Goal: Task Accomplishment & Management: Complete application form

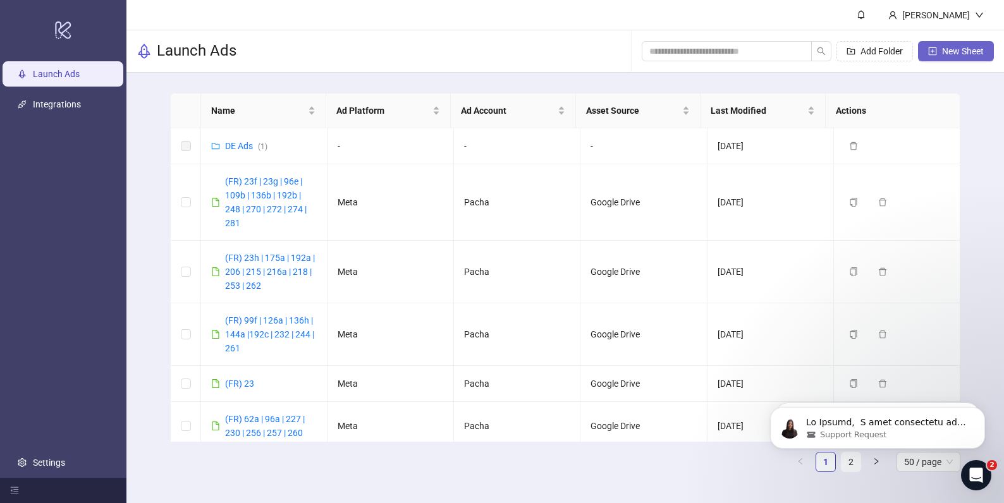
click at [944, 53] on span "New Sheet" at bounding box center [963, 51] width 42 height 10
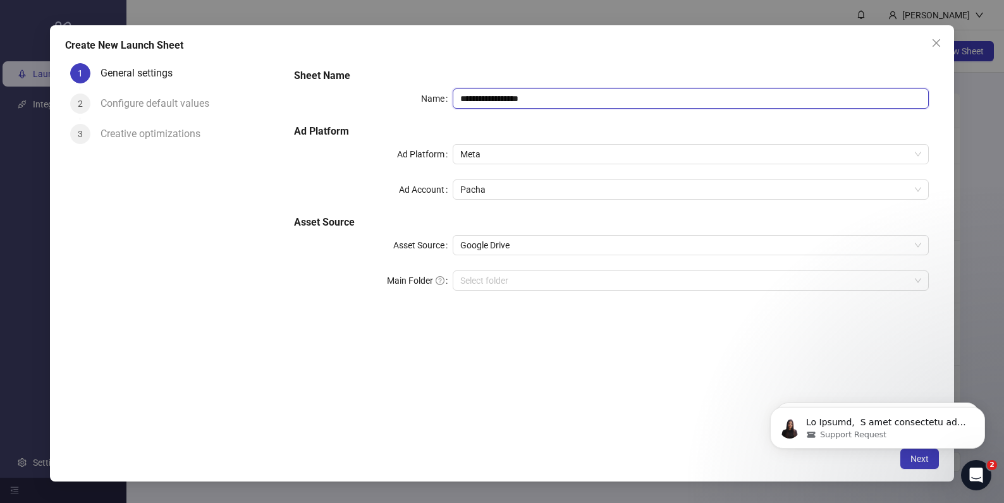
click at [602, 96] on input "**********" at bounding box center [690, 98] width 476 height 20
type input "**********"
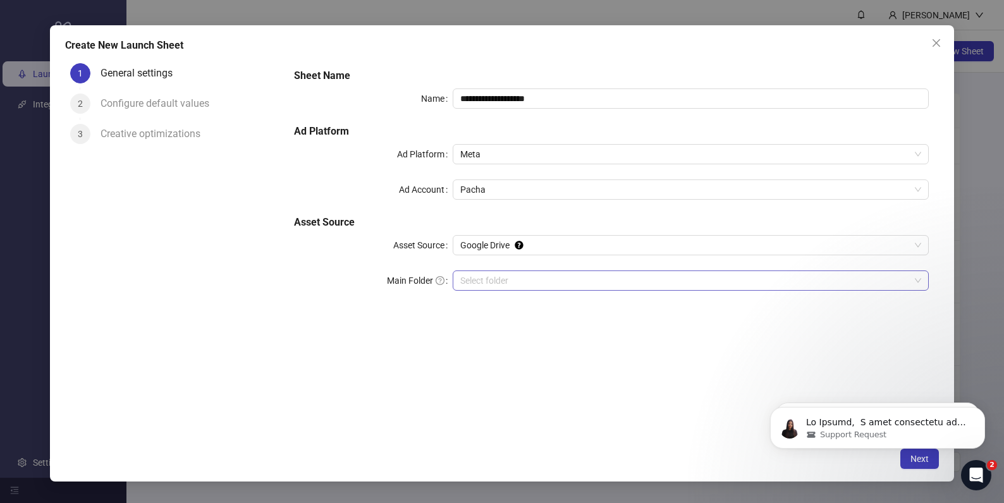
click at [595, 278] on input "Main Folder" at bounding box center [684, 280] width 449 height 19
click at [917, 461] on body "Support Request Ticket has been updated Support Request" at bounding box center [877, 424] width 243 height 78
click at [983, 476] on icon "Open Intercom Messenger" at bounding box center [976, 475] width 21 height 21
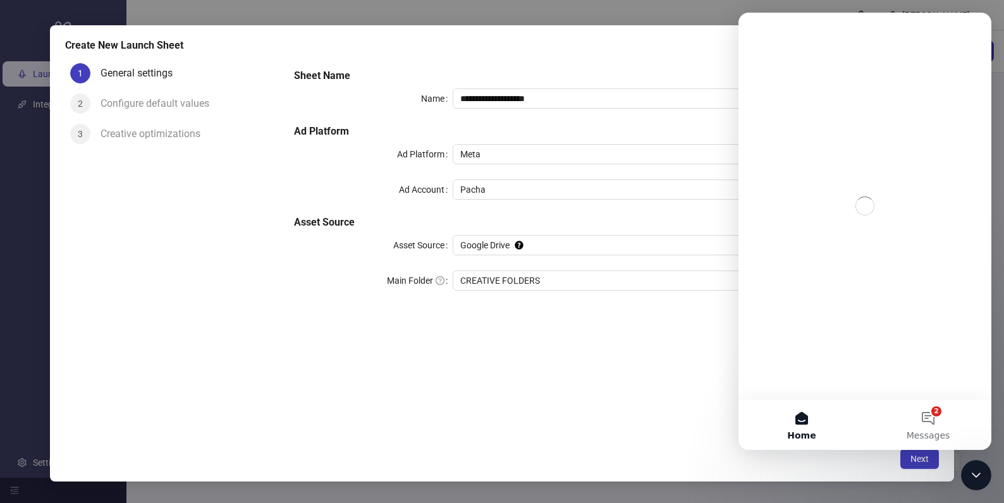
click at [959, 474] on div "**********" at bounding box center [502, 251] width 1004 height 503
click at [975, 475] on icon "Close Intercom Messenger" at bounding box center [975, 475] width 15 height 15
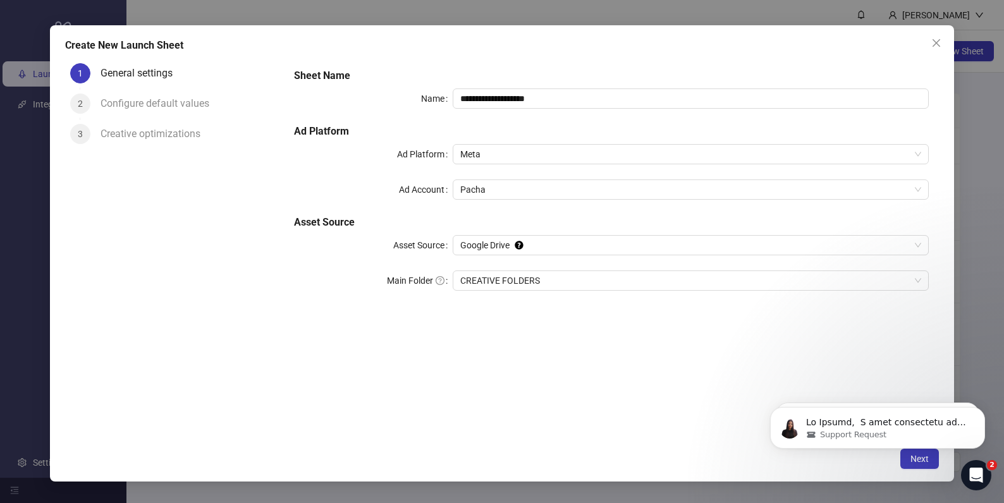
click html "Support Request Ticket has been updated Support Request"
click at [985, 473] on icon "Open Intercom Messenger" at bounding box center [976, 475] width 21 height 21
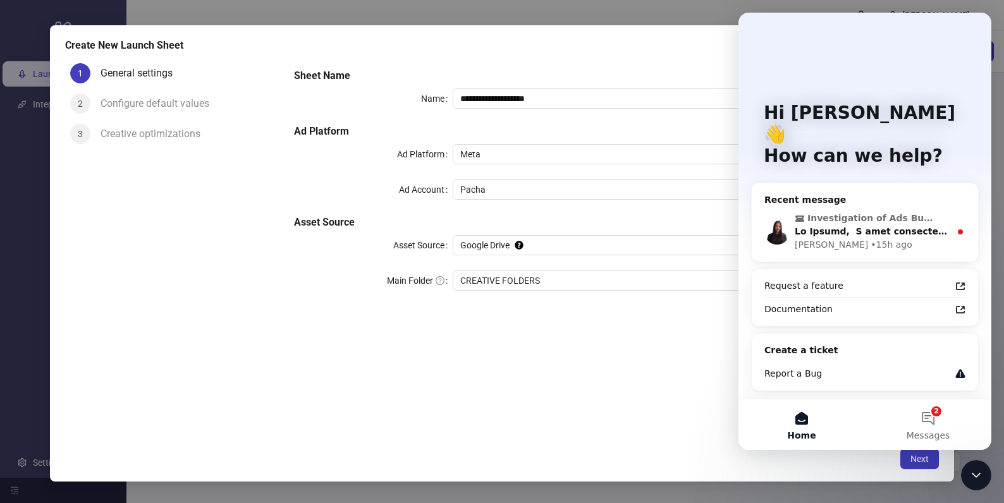
click at [981, 484] on div "Close Intercom Messenger" at bounding box center [976, 475] width 30 height 30
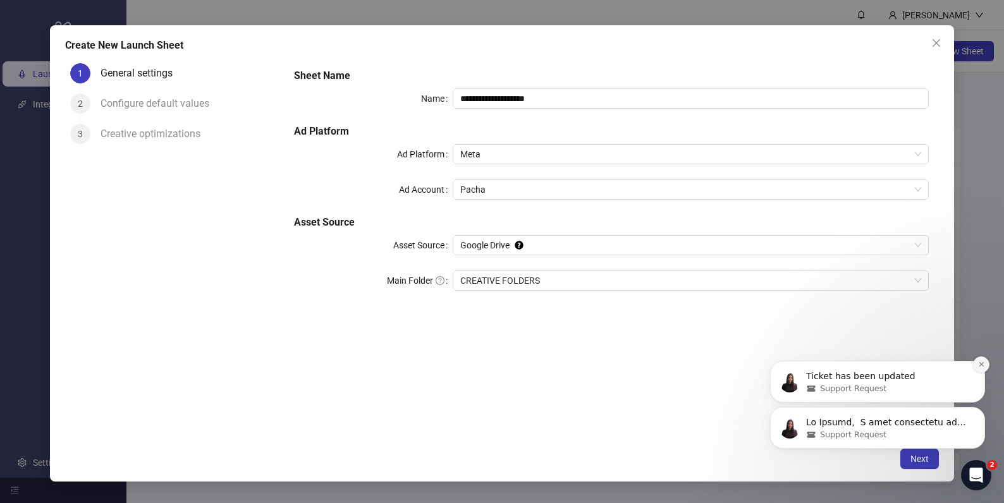
click at [978, 366] on icon "Dismiss notification" at bounding box center [981, 364] width 7 height 7
click icon "Dismiss notification"
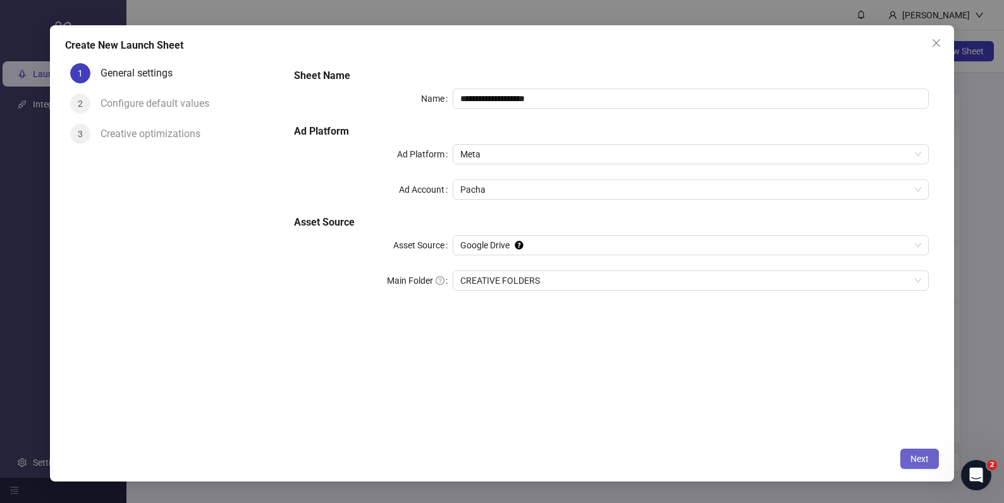
click at [922, 463] on span "Next" at bounding box center [919, 459] width 18 height 10
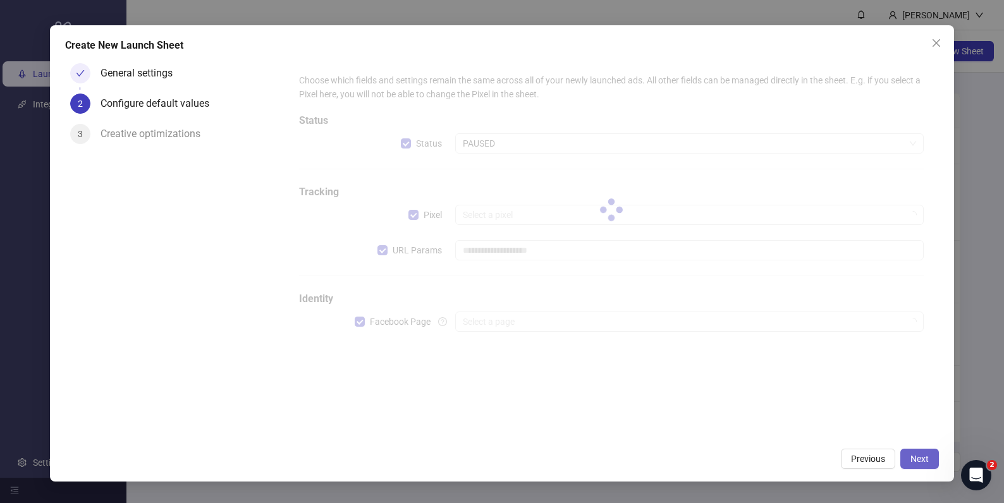
type input "**********"
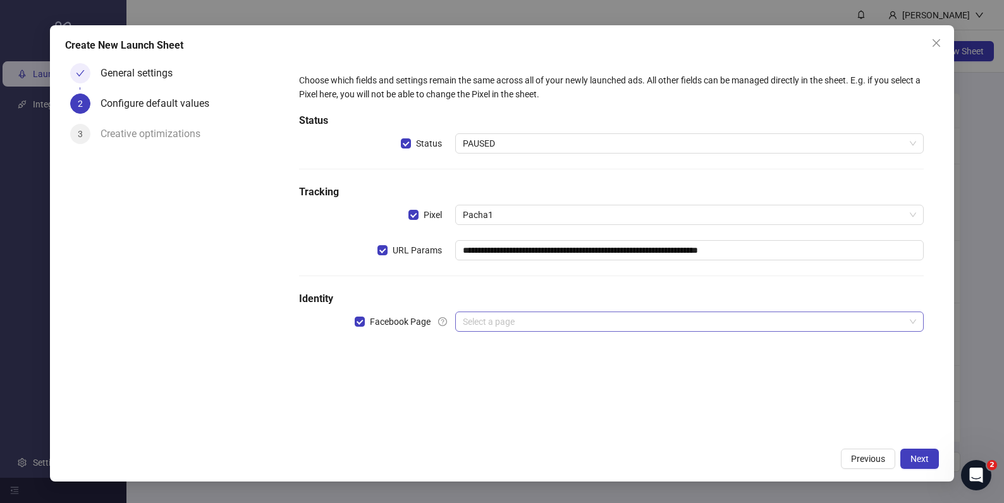
click at [585, 324] on input "search" at bounding box center [684, 321] width 442 height 19
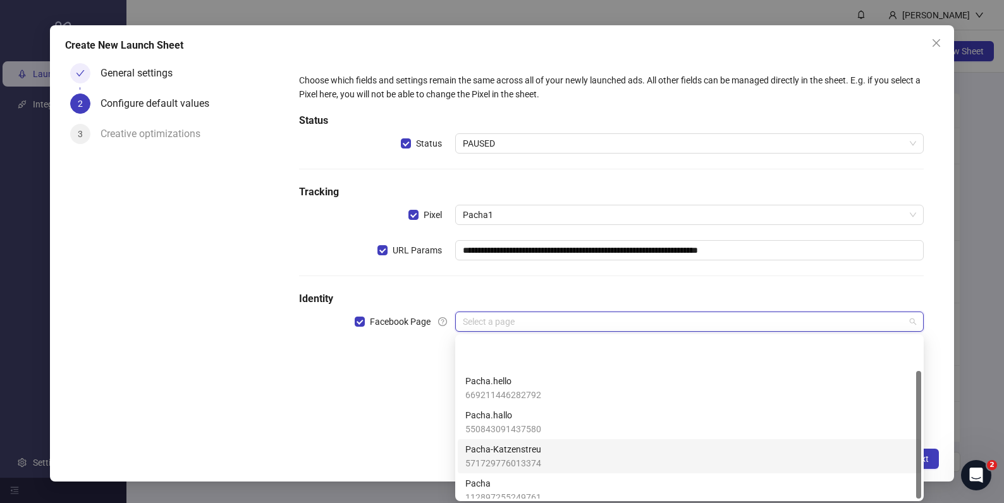
scroll to position [43, 0]
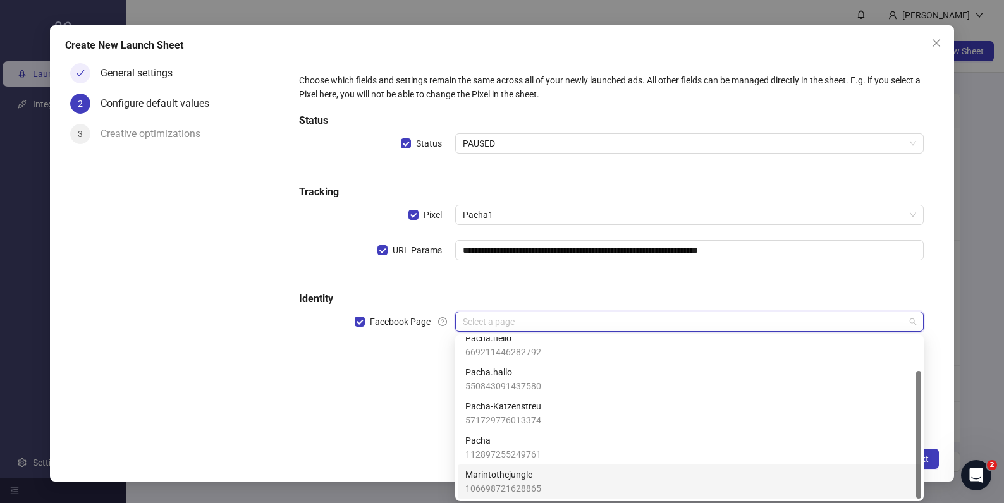
click at [594, 475] on div "Marintothejungle 106698721628865" at bounding box center [689, 482] width 448 height 28
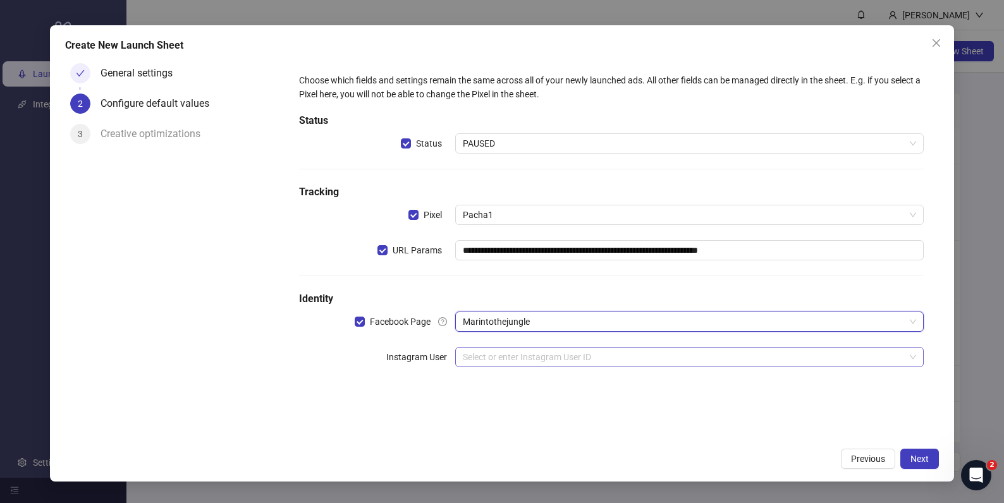
click at [636, 352] on input "search" at bounding box center [684, 357] width 442 height 19
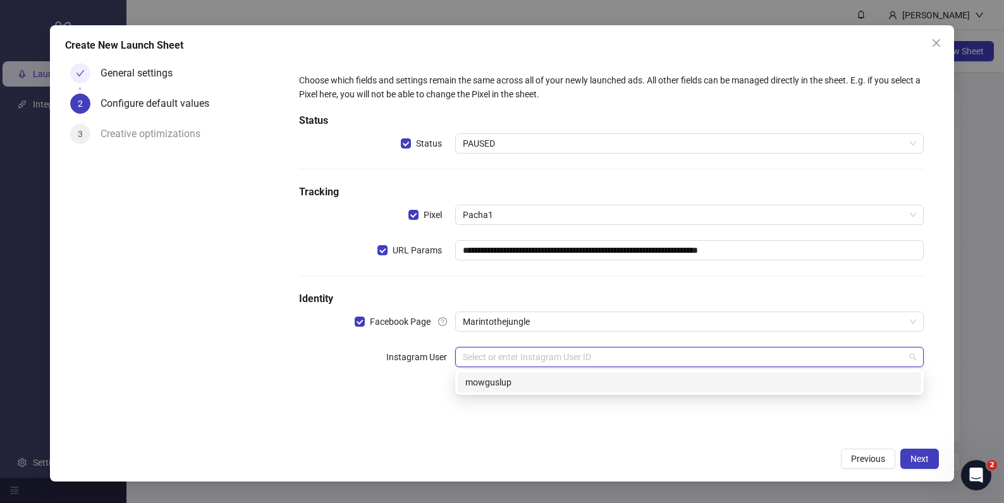
click at [628, 379] on div "mowguslup" at bounding box center [689, 382] width 448 height 14
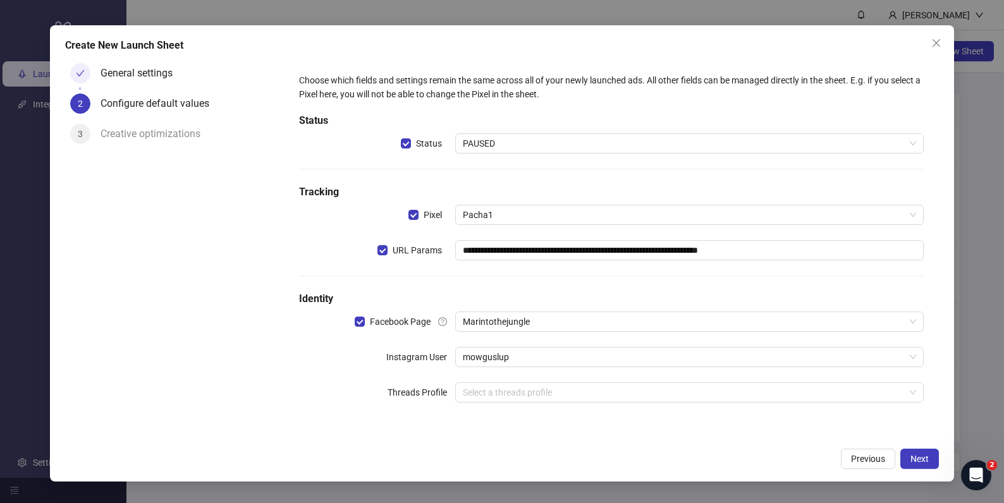
click at [269, 389] on div "General settings 2 Configure default values 3 Creative optimizations" at bounding box center [174, 249] width 218 height 383
click at [918, 458] on span "Next" at bounding box center [919, 459] width 18 height 10
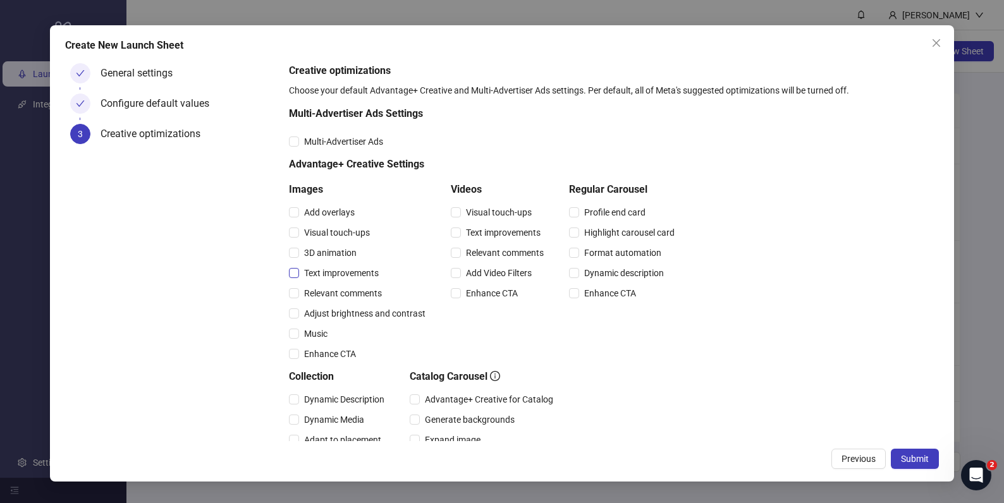
click at [357, 270] on span "Text improvements" at bounding box center [341, 273] width 85 height 14
click at [355, 231] on span "Visual touch-ups" at bounding box center [337, 233] width 76 height 14
click at [358, 271] on span "Text improvements" at bounding box center [341, 273] width 85 height 14
drag, startPoint x: 358, startPoint y: 290, endPoint x: 491, endPoint y: 279, distance: 133.1
click at [359, 290] on span "Relevant comments" at bounding box center [343, 293] width 88 height 14
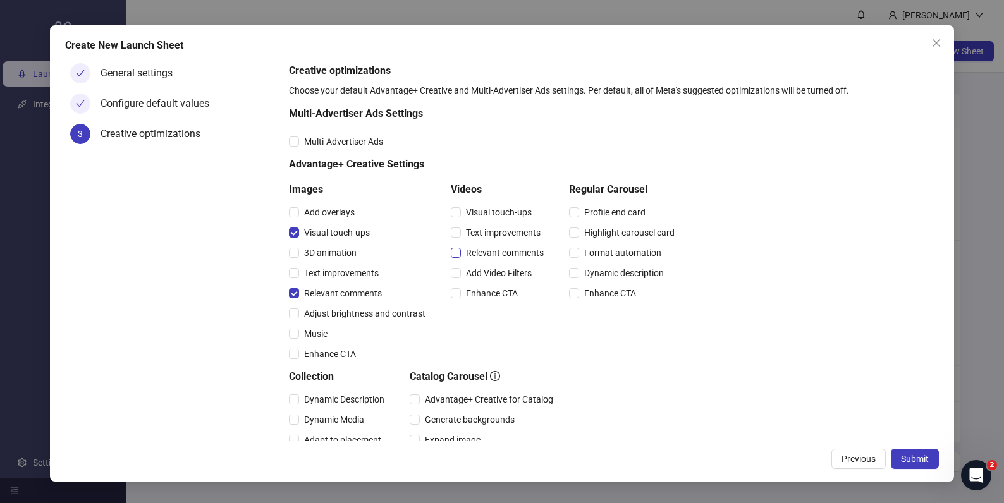
click at [507, 250] on span "Relevant comments" at bounding box center [505, 253] width 88 height 14
click at [494, 207] on span "Visual touch-ups" at bounding box center [499, 212] width 76 height 14
click at [910, 461] on span "Submit" at bounding box center [915, 459] width 28 height 10
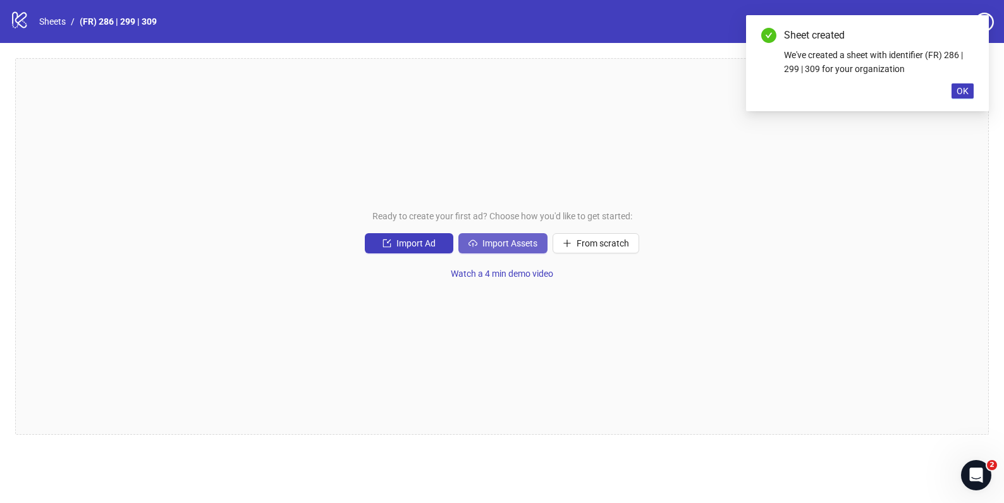
click at [487, 243] on span "Import Assets" at bounding box center [509, 243] width 55 height 10
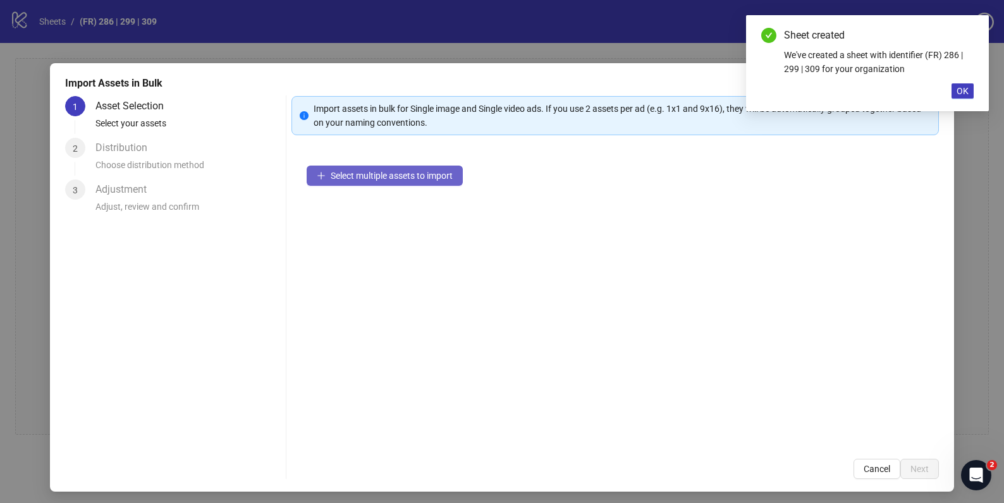
click at [385, 175] on span "Select multiple assets to import" at bounding box center [392, 176] width 122 height 10
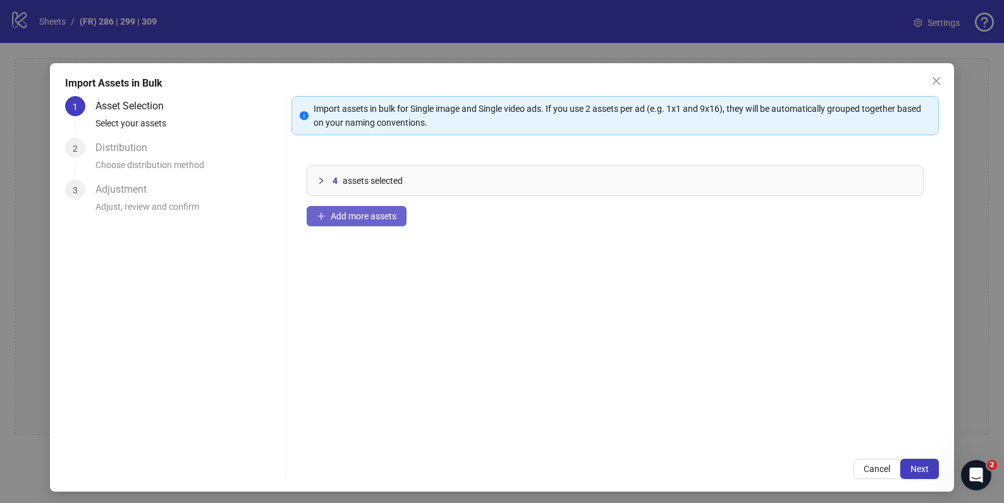
click at [377, 219] on span "Add more assets" at bounding box center [364, 216] width 66 height 10
click at [376, 214] on span "Add more assets" at bounding box center [364, 216] width 66 height 10
click at [319, 183] on icon "collapsed" at bounding box center [321, 181] width 8 height 8
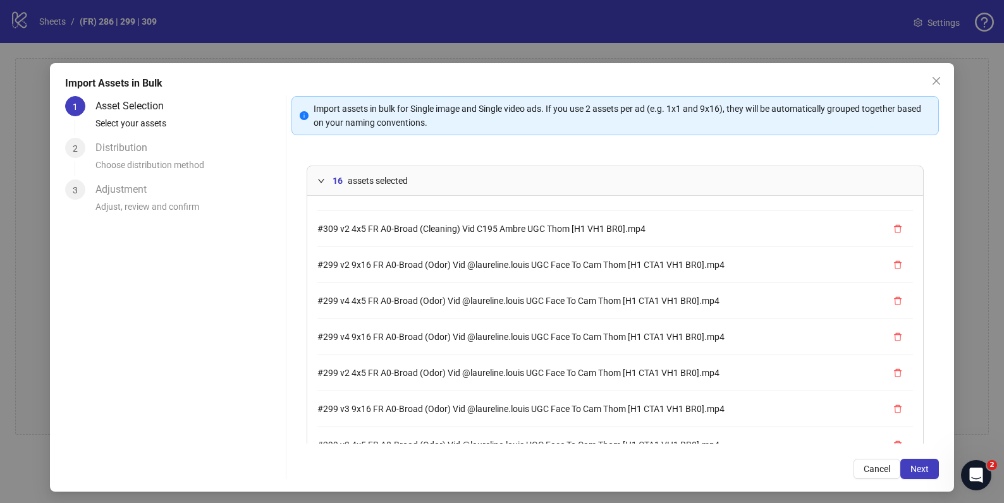
scroll to position [240, 0]
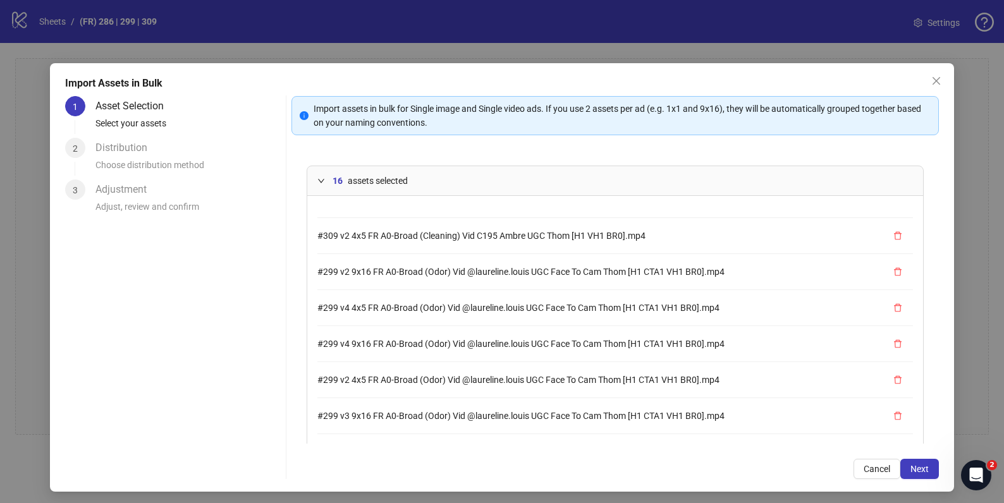
click at [319, 185] on div at bounding box center [324, 181] width 15 height 14
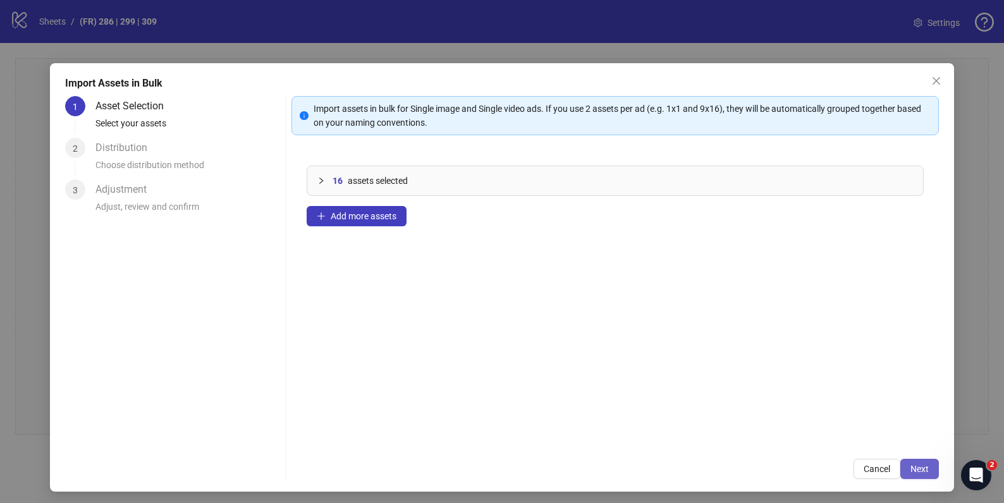
click at [910, 466] on span "Next" at bounding box center [919, 469] width 18 height 10
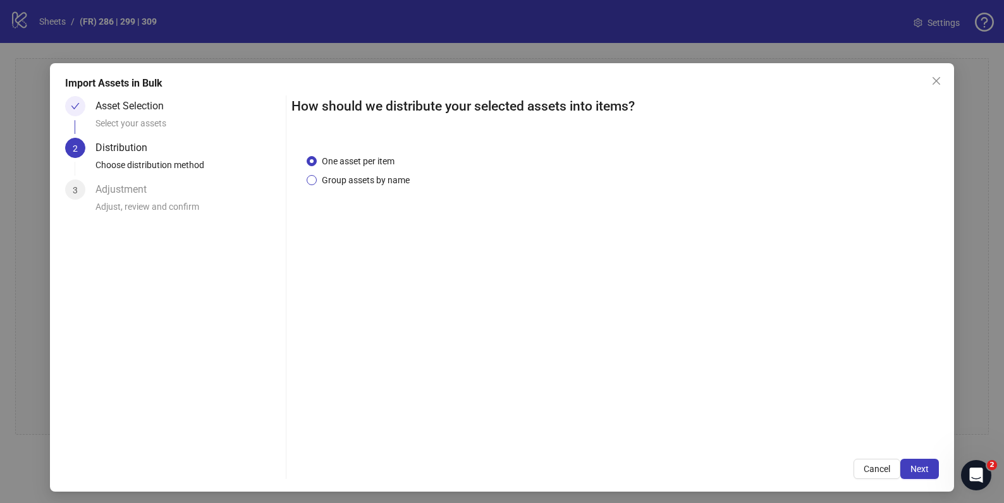
click at [389, 178] on span "Group assets by name" at bounding box center [366, 180] width 98 height 14
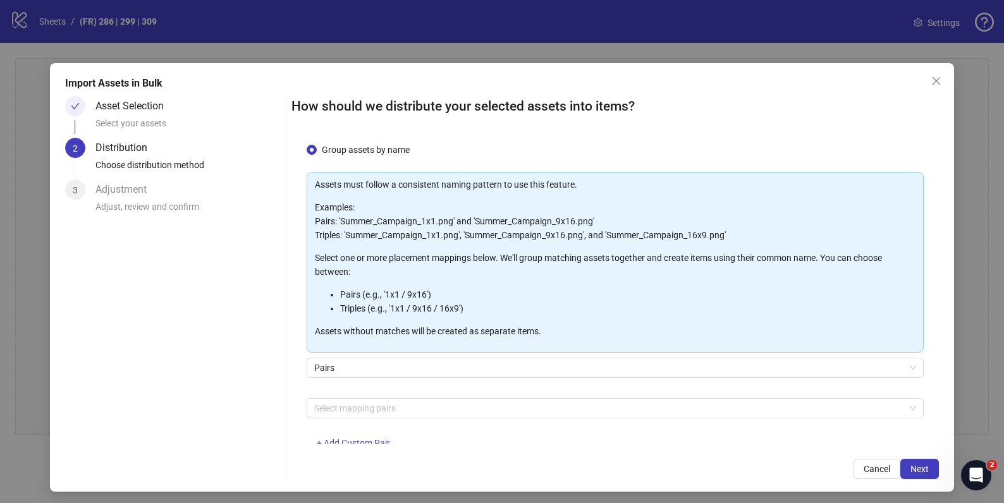
scroll to position [65, 0]
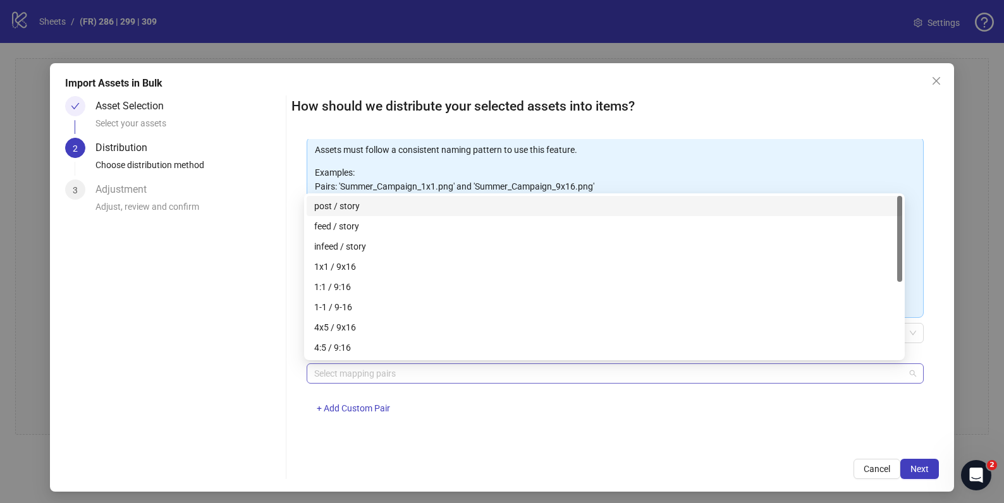
click at [437, 373] on div at bounding box center [608, 374] width 598 height 18
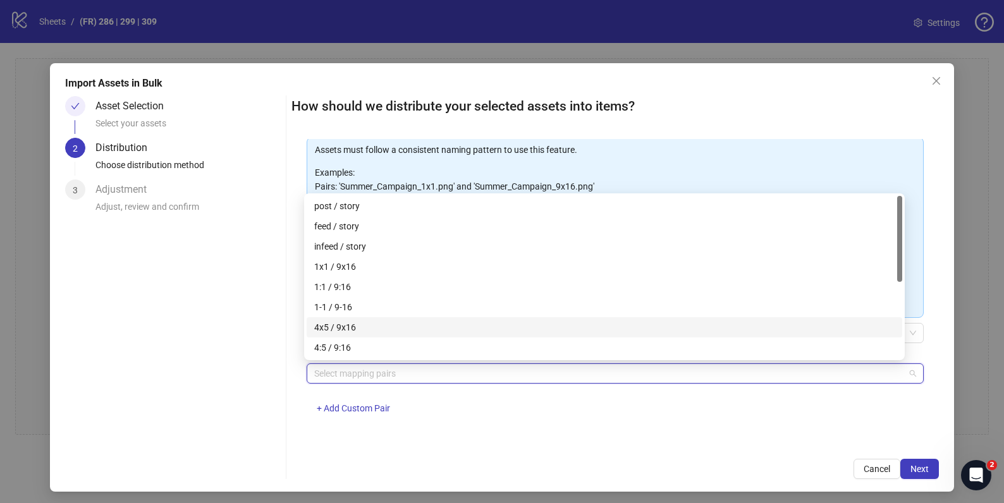
click at [417, 324] on div "4x5 / 9x16" at bounding box center [604, 327] width 580 height 14
click at [243, 388] on div "Asset Selection Select your assets 2 Distribution Choose distribution method 3 …" at bounding box center [172, 287] width 215 height 383
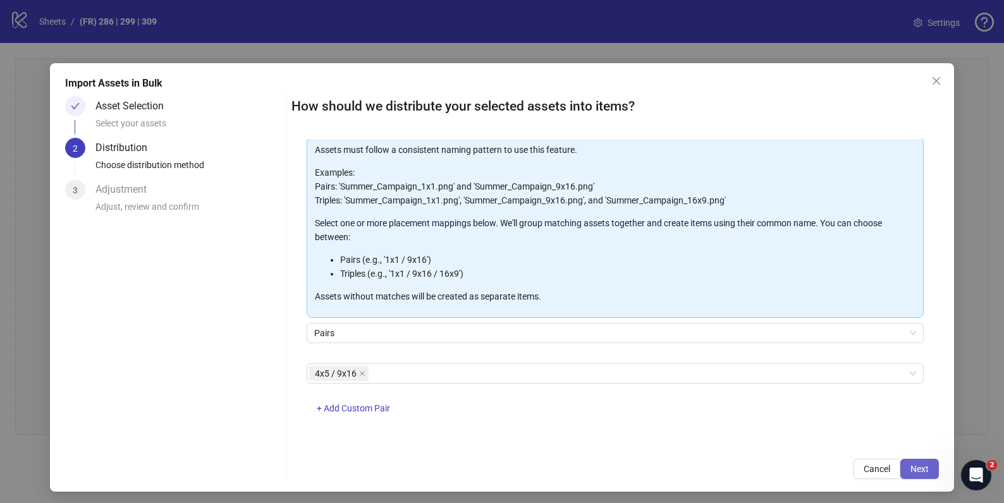
click at [913, 470] on span "Next" at bounding box center [919, 469] width 18 height 10
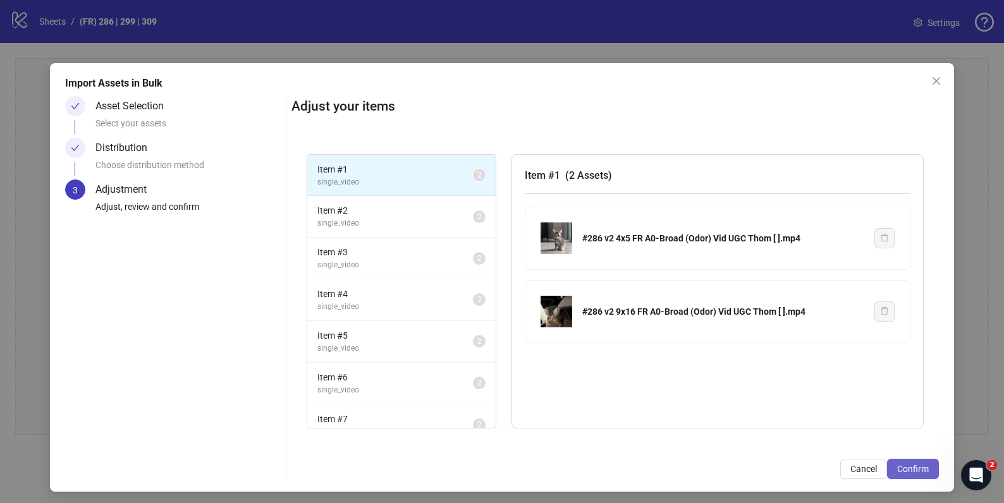
click at [914, 470] on span "Confirm" at bounding box center [913, 469] width 32 height 10
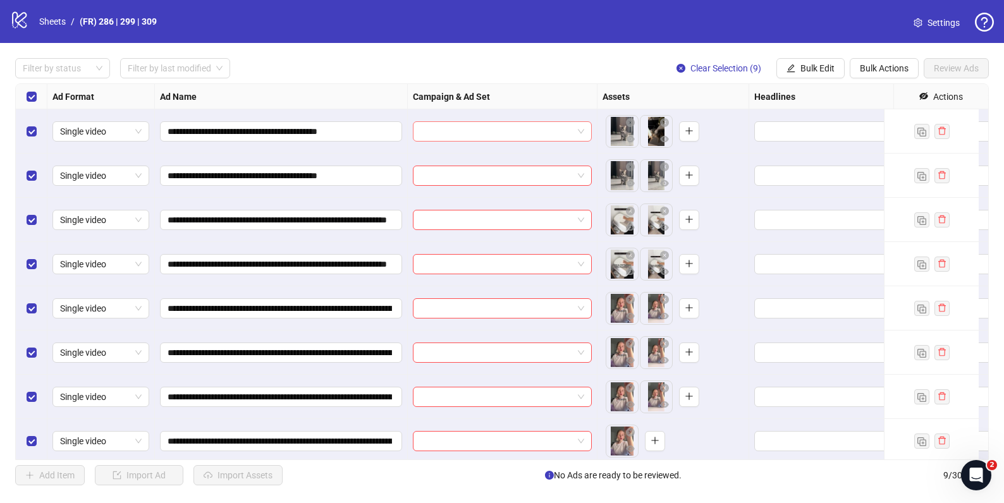
click at [530, 126] on input "search" at bounding box center [496, 131] width 152 height 19
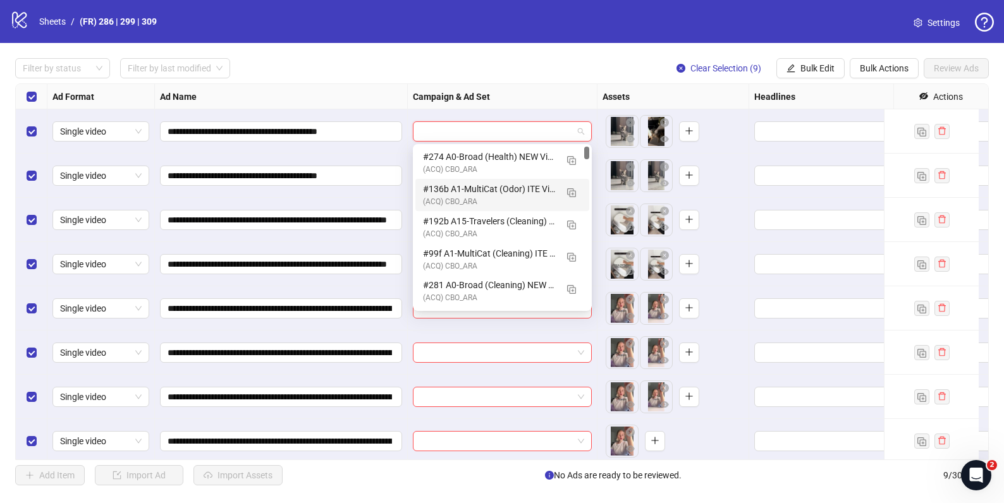
click at [507, 69] on div "Filter by status Filter by last modified Clear Selection (9) Bulk Edit Bulk Act…" at bounding box center [501, 68] width 973 height 20
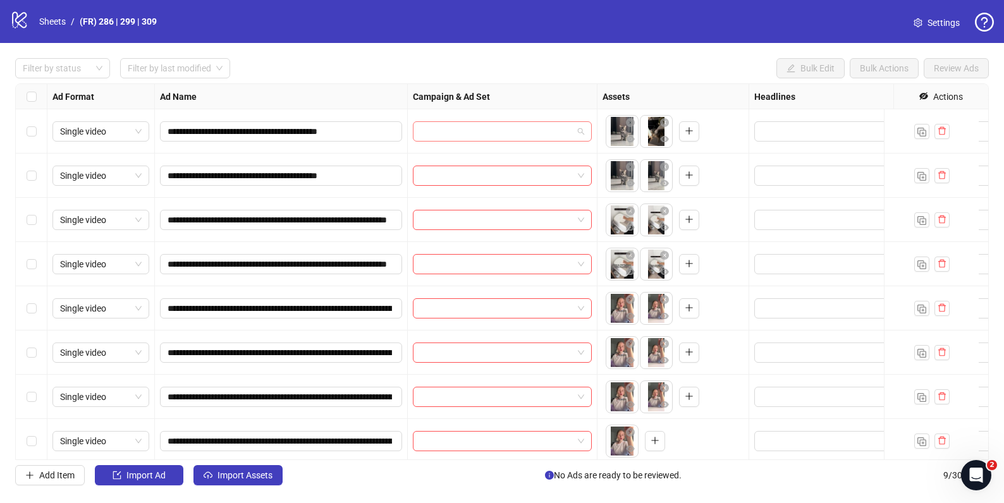
click at [579, 132] on span at bounding box center [502, 131] width 164 height 19
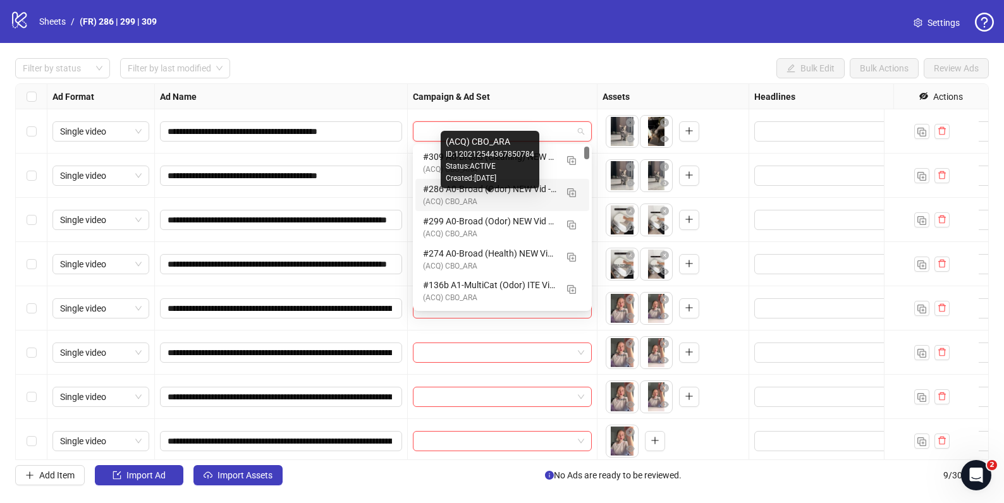
click at [518, 198] on div "(ACQ) CBO_ARA" at bounding box center [489, 202] width 133 height 12
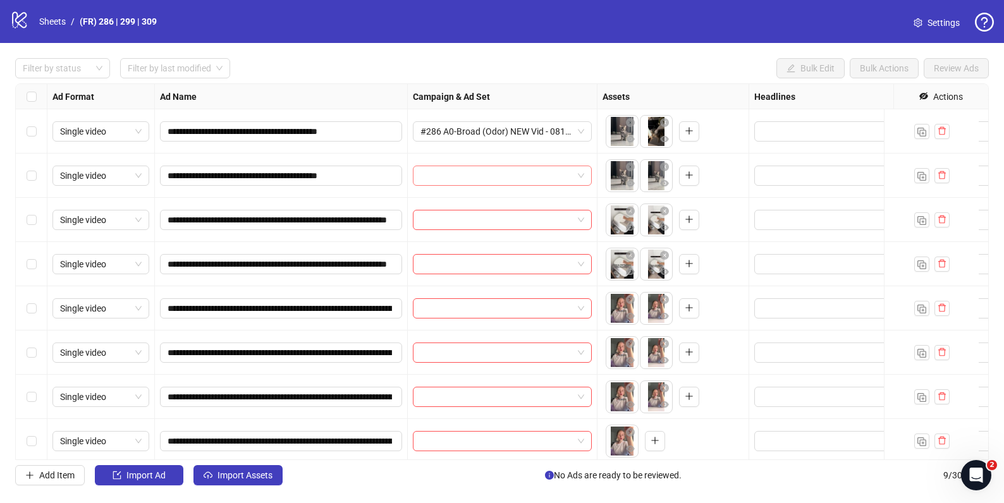
click at [504, 178] on input "search" at bounding box center [496, 175] width 152 height 19
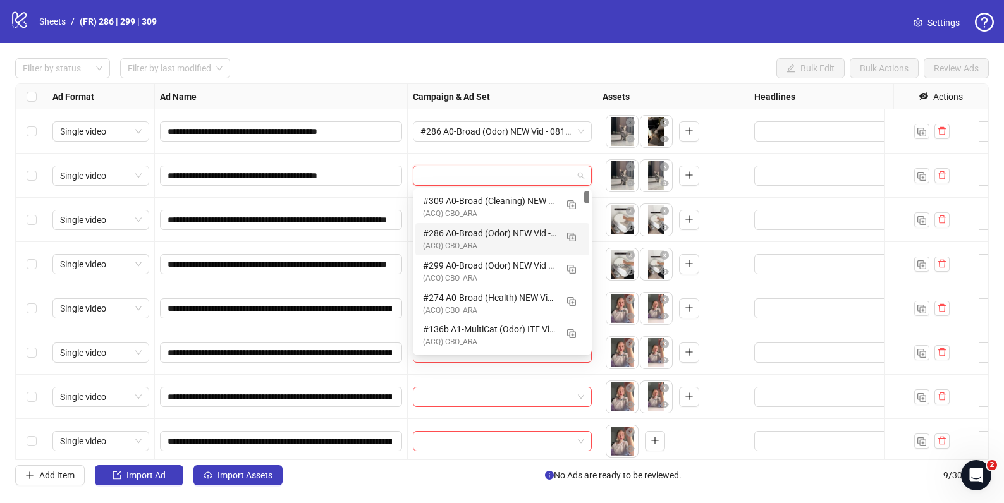
click at [493, 232] on div "#286 A0-Broad (Odor) NEW Vid - 081325 M20" at bounding box center [489, 233] width 133 height 14
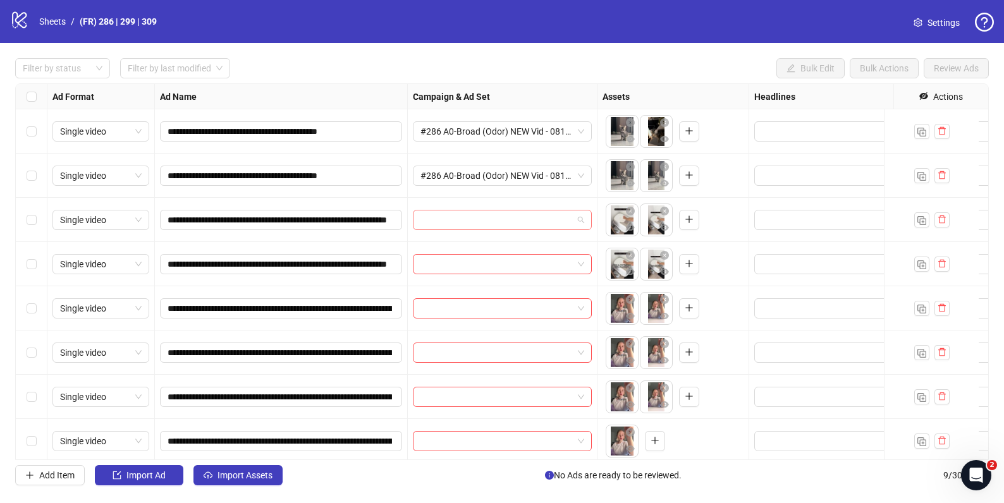
click at [461, 222] on input "search" at bounding box center [496, 219] width 152 height 19
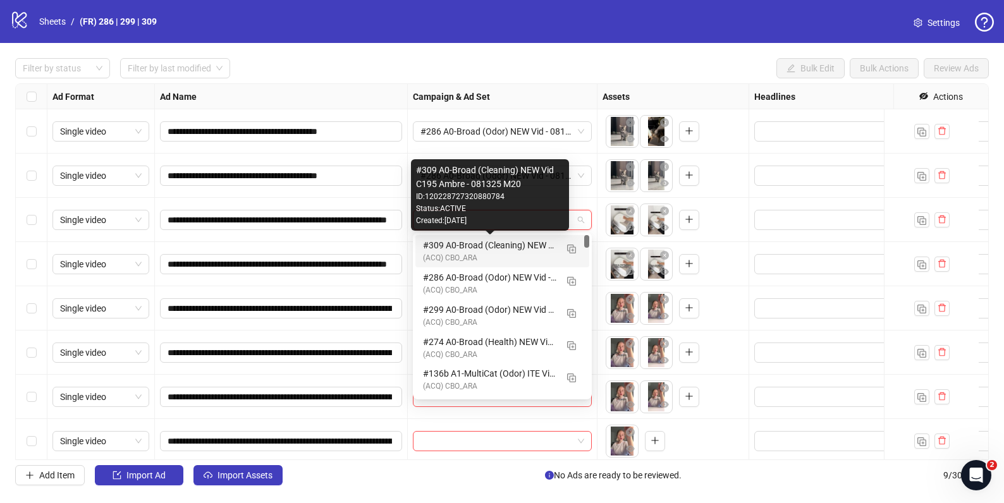
click at [474, 246] on div "#309 A0-Broad (Cleaning) NEW Vid C195 Ambre - 081325 M20" at bounding box center [489, 245] width 133 height 14
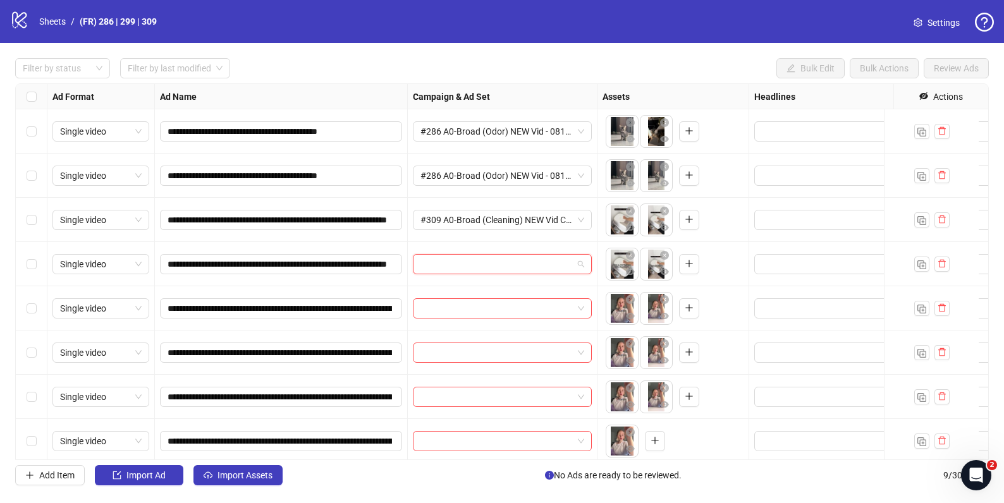
click at [475, 265] on input "search" at bounding box center [496, 264] width 152 height 19
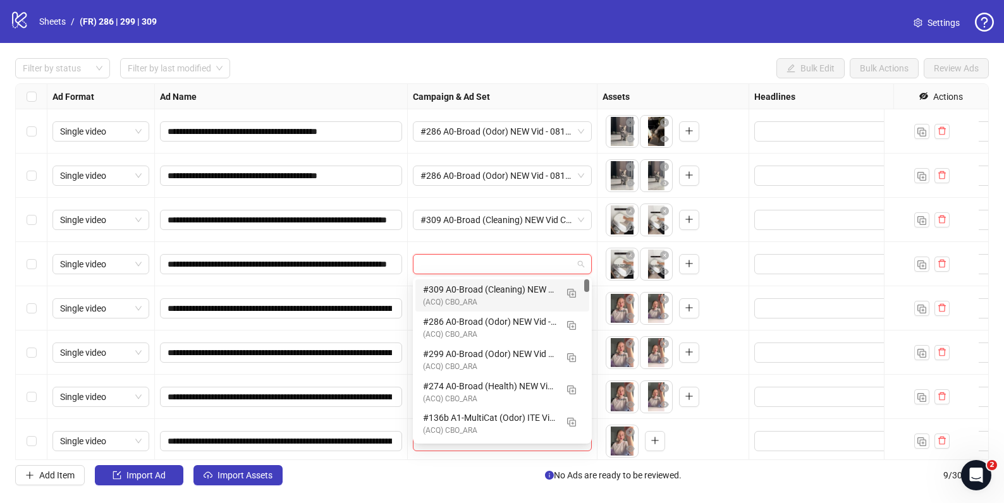
drag, startPoint x: 478, startPoint y: 289, endPoint x: 480, endPoint y: 300, distance: 10.8
click at [479, 289] on div "#309 A0-Broad (Cleaning) NEW Vid C195 Ambre - 081325 M20" at bounding box center [489, 289] width 133 height 14
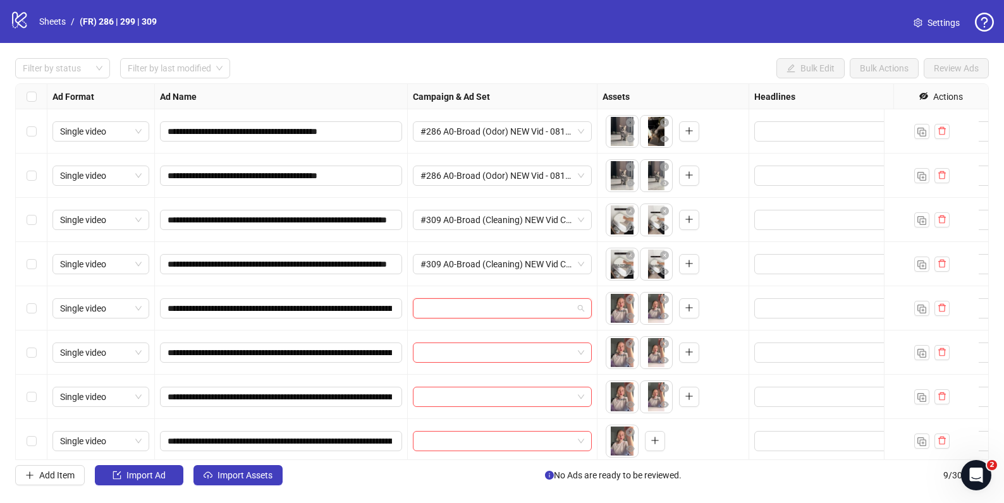
click at [477, 310] on input "search" at bounding box center [496, 308] width 152 height 19
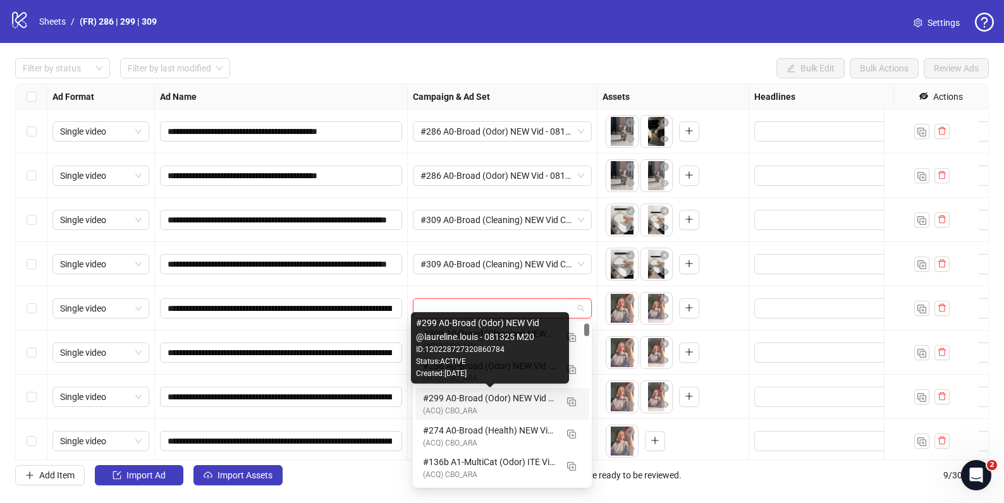
click at [468, 401] on div "#299 A0-Broad (Odor) NEW Vid @laureline.louis - 081325 M20" at bounding box center [489, 398] width 133 height 14
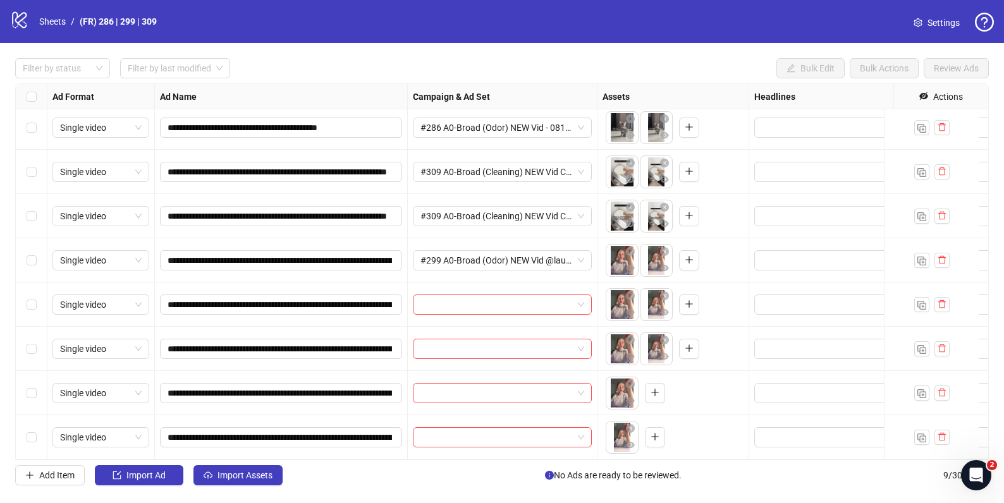
scroll to position [58, 0]
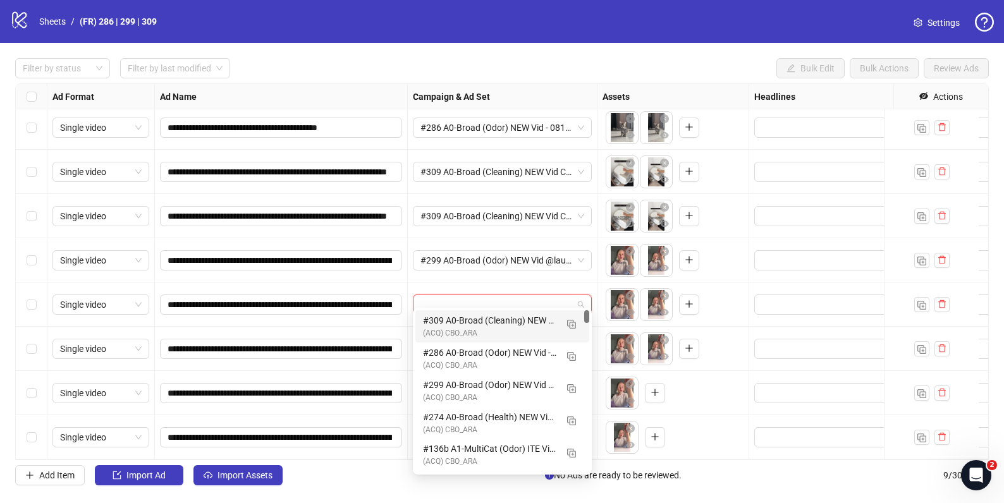
click at [561, 295] on input "search" at bounding box center [496, 304] width 152 height 19
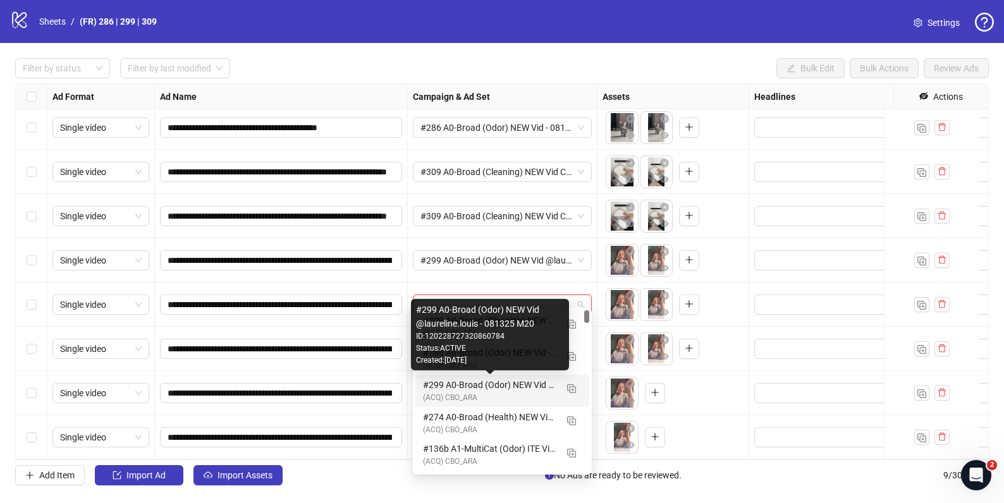
click at [509, 388] on div "#299 A0-Broad (Odor) NEW Vid @laureline.louis - 081325 M20" at bounding box center [489, 385] width 133 height 14
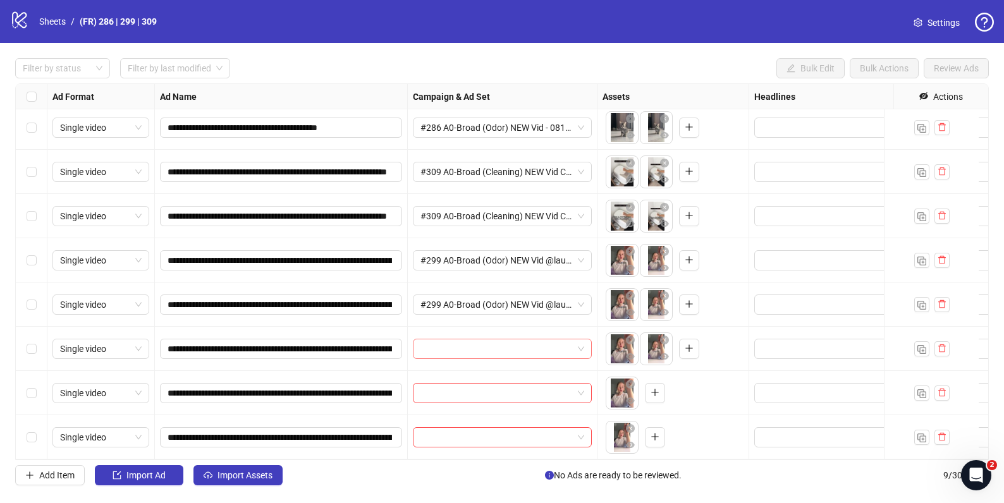
click at [529, 339] on input "search" at bounding box center [496, 348] width 152 height 19
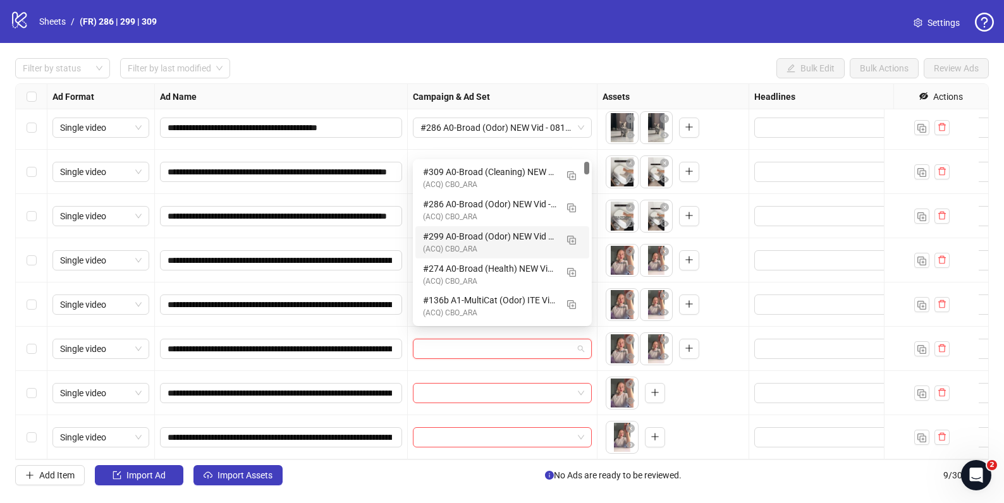
click at [480, 234] on div "#299 A0-Broad (Odor) NEW Vid @laureline.louis - 081325 M20" at bounding box center [489, 236] width 133 height 14
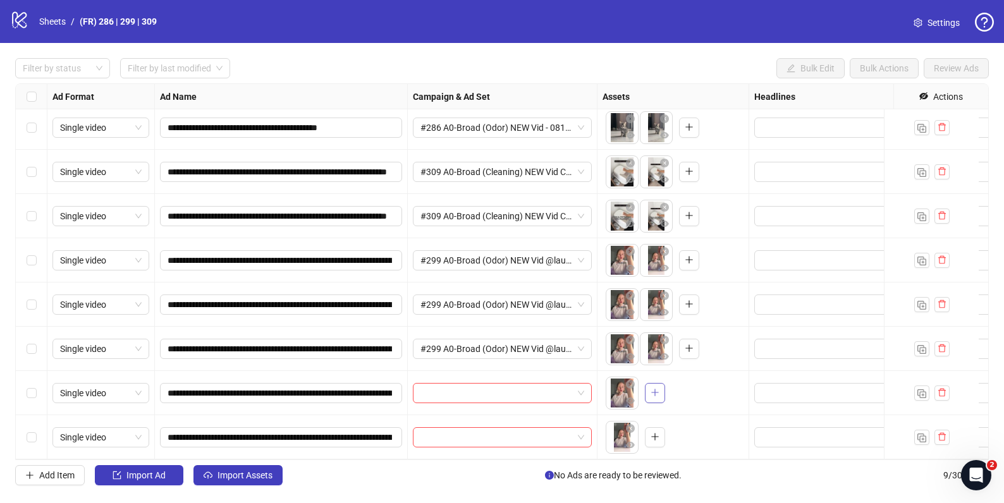
click at [658, 388] on icon "plus" at bounding box center [654, 392] width 9 height 9
drag, startPoint x: 215, startPoint y: 382, endPoint x: 199, endPoint y: 384, distance: 16.5
click at [198, 386] on input "**********" at bounding box center [279, 393] width 224 height 14
type input "**********"
click at [942, 432] on icon "delete" at bounding box center [941, 436] width 9 height 9
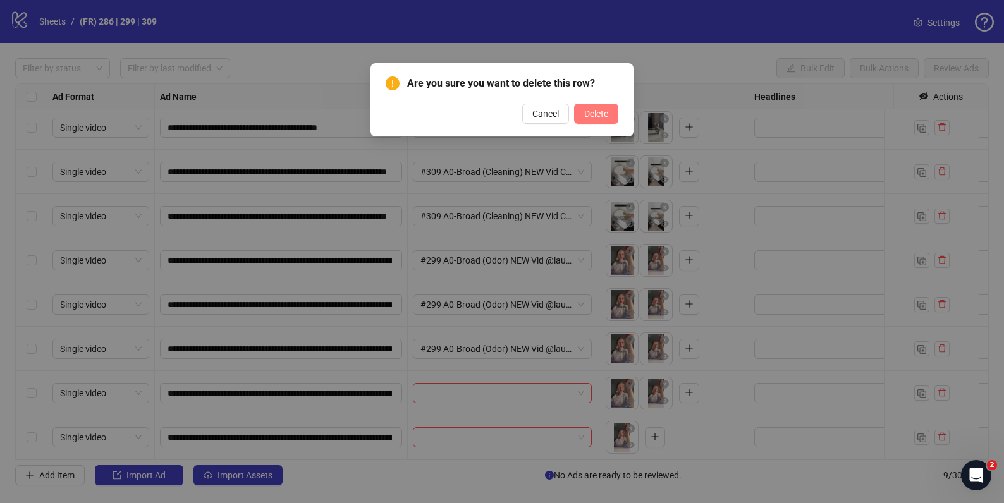
click at [600, 112] on span "Delete" at bounding box center [596, 114] width 24 height 10
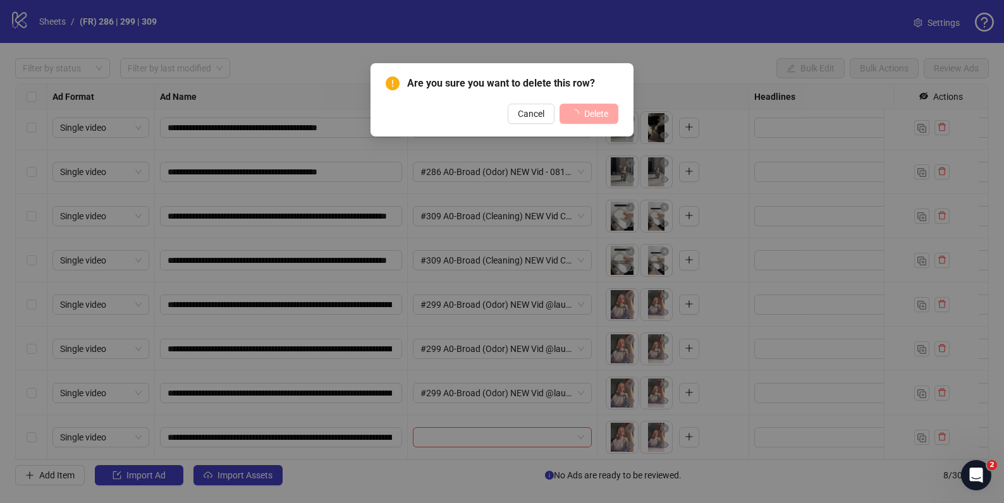
scroll to position [13, 0]
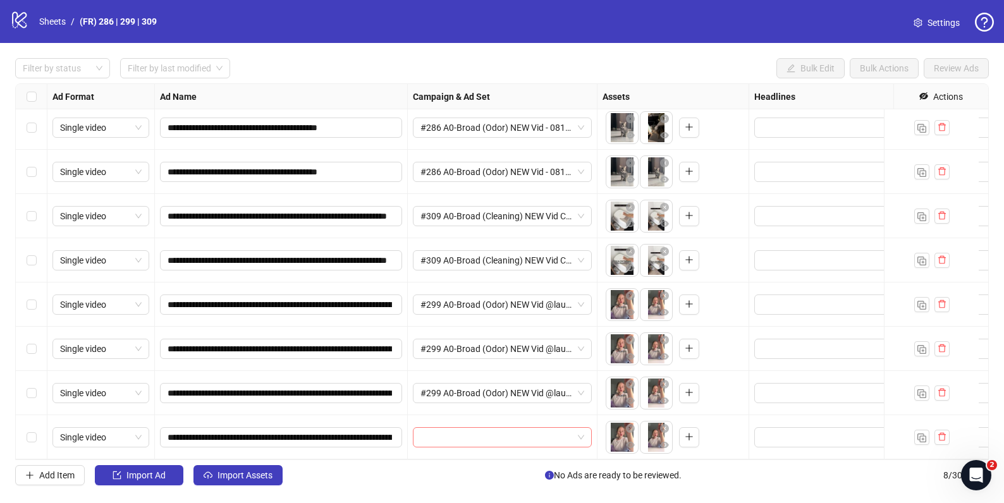
click at [567, 428] on input "search" at bounding box center [496, 437] width 152 height 19
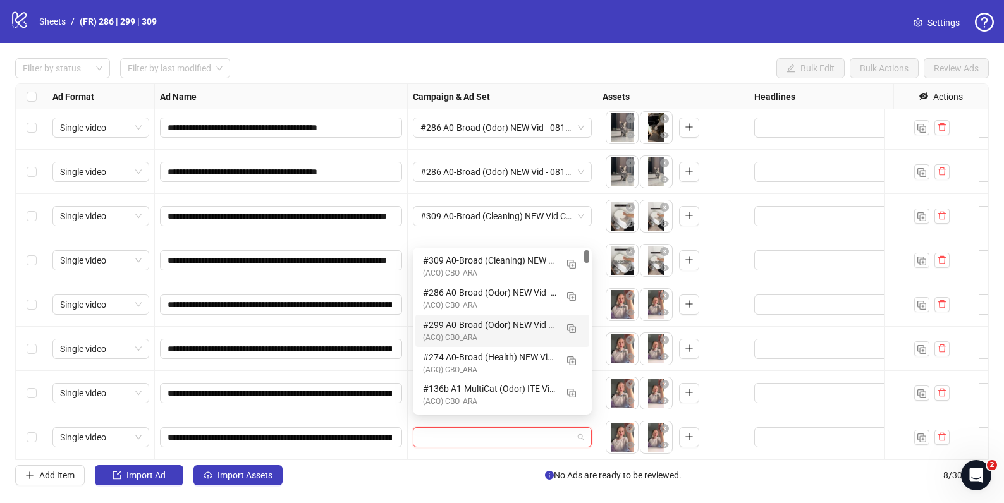
click at [488, 320] on div "#299 A0-Broad (Odor) NEW Vid @laureline.louis - 081325 M20" at bounding box center [489, 325] width 133 height 14
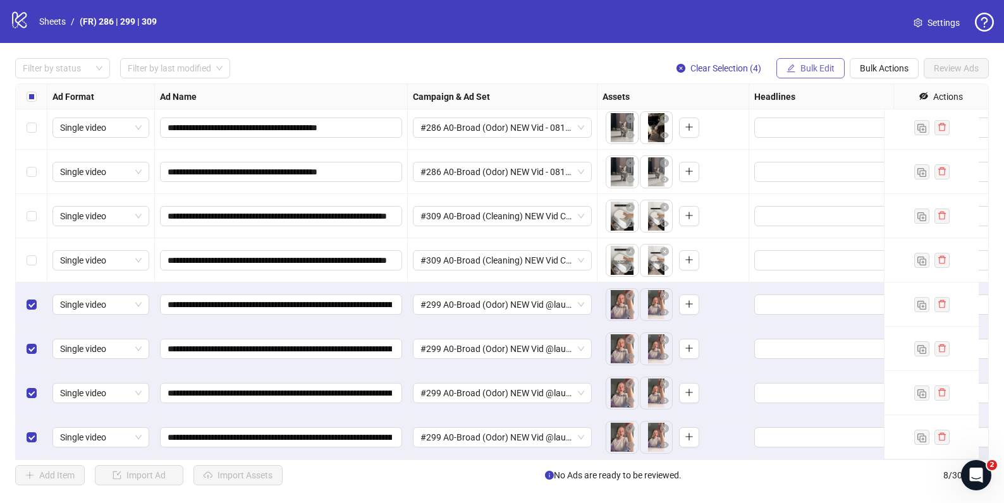
click at [821, 69] on span "Bulk Edit" at bounding box center [817, 68] width 34 height 10
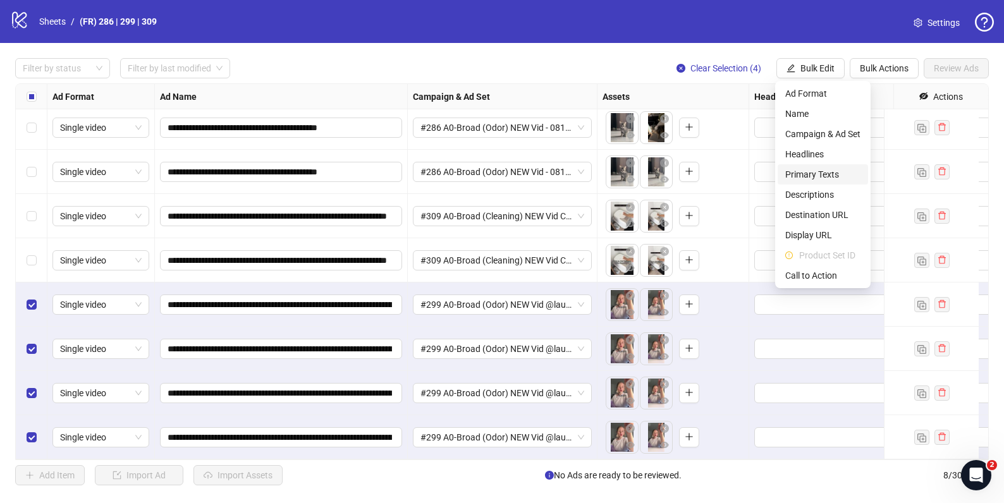
click at [835, 178] on span "Primary Texts" at bounding box center [822, 174] width 75 height 14
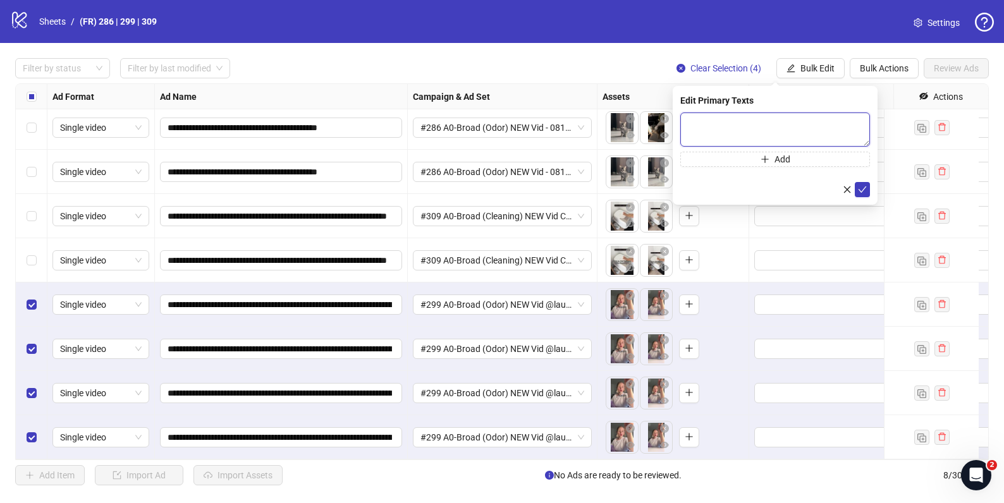
click at [741, 121] on textarea at bounding box center [775, 129] width 190 height 34
paste textarea "**********"
type textarea "**********"
click at [865, 188] on icon "check" at bounding box center [862, 189] width 9 height 9
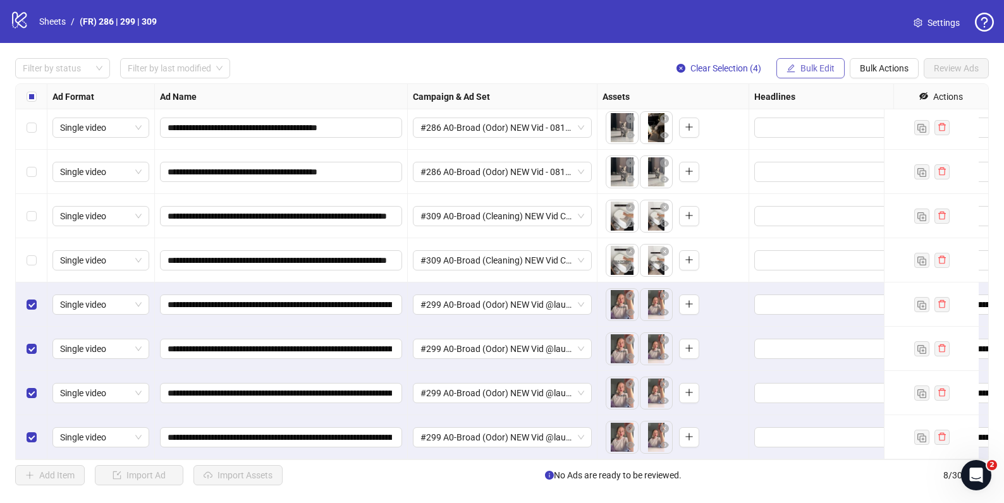
click at [804, 66] on span "Bulk Edit" at bounding box center [817, 68] width 34 height 10
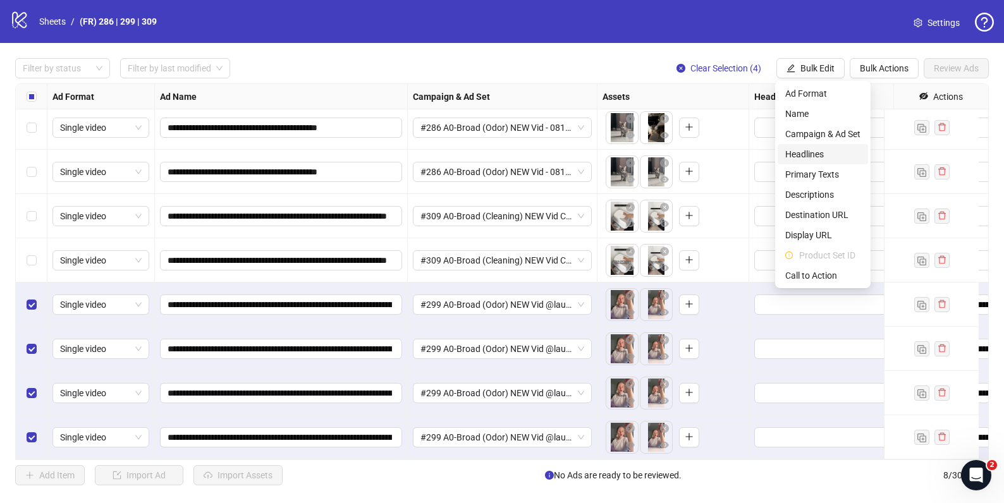
click at [816, 155] on span "Headlines" at bounding box center [822, 154] width 75 height 14
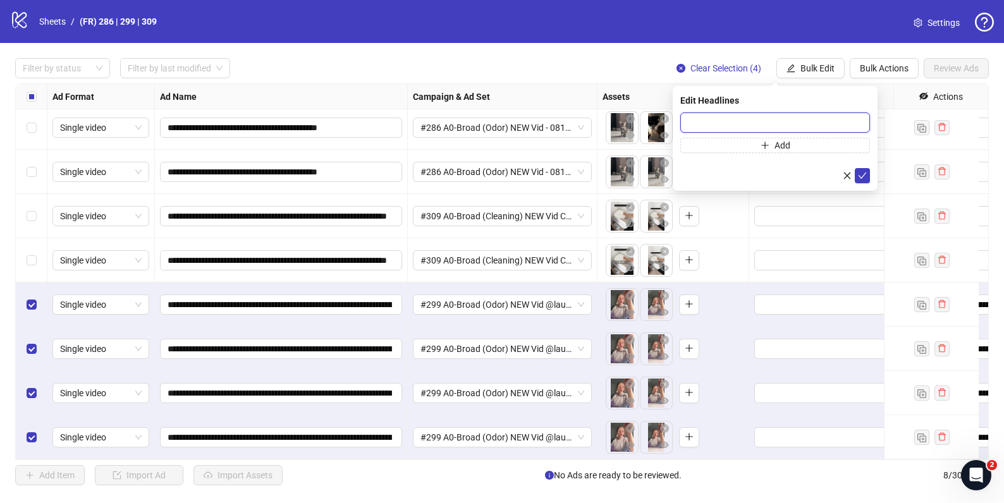
click at [705, 122] on input "text" at bounding box center [775, 122] width 190 height 20
paste input "**********"
type input "**********"
click at [861, 175] on icon "check" at bounding box center [862, 175] width 9 height 9
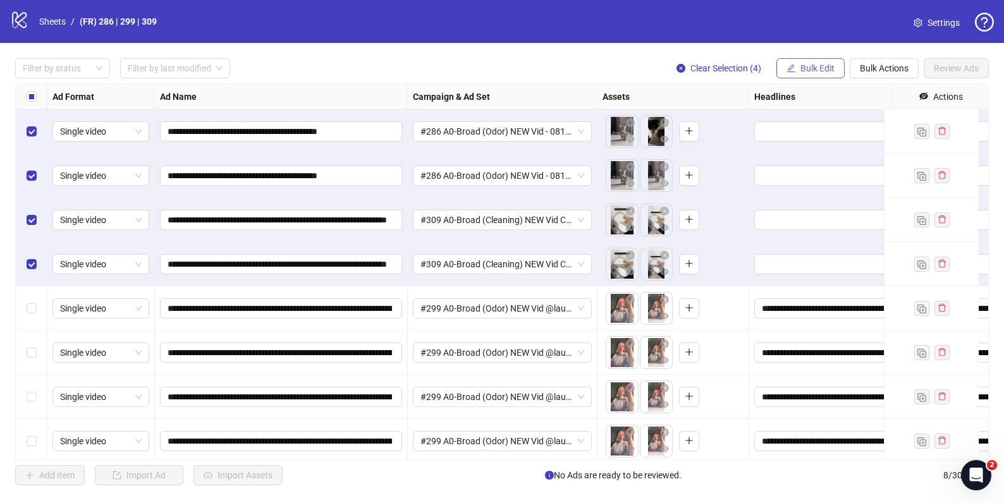
click at [826, 67] on span "Bulk Edit" at bounding box center [817, 68] width 34 height 10
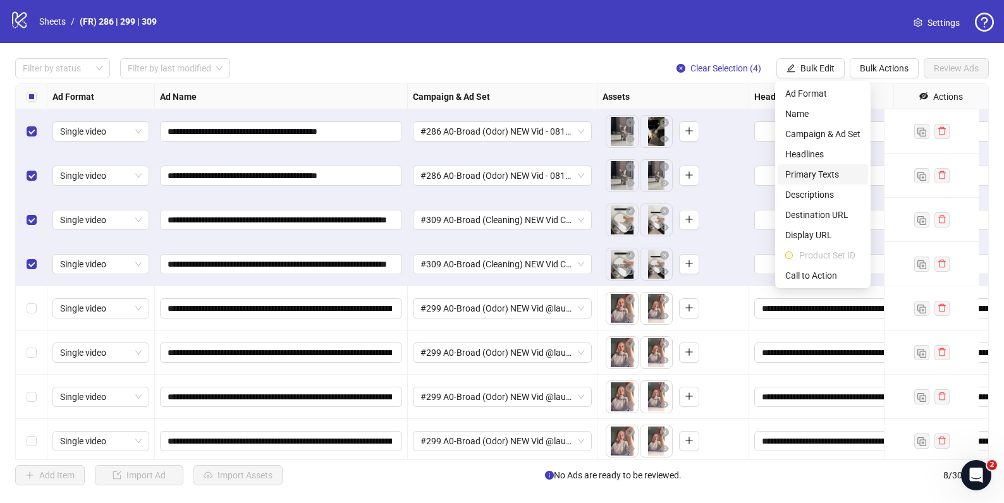
click at [817, 178] on span "Primary Texts" at bounding box center [822, 174] width 75 height 14
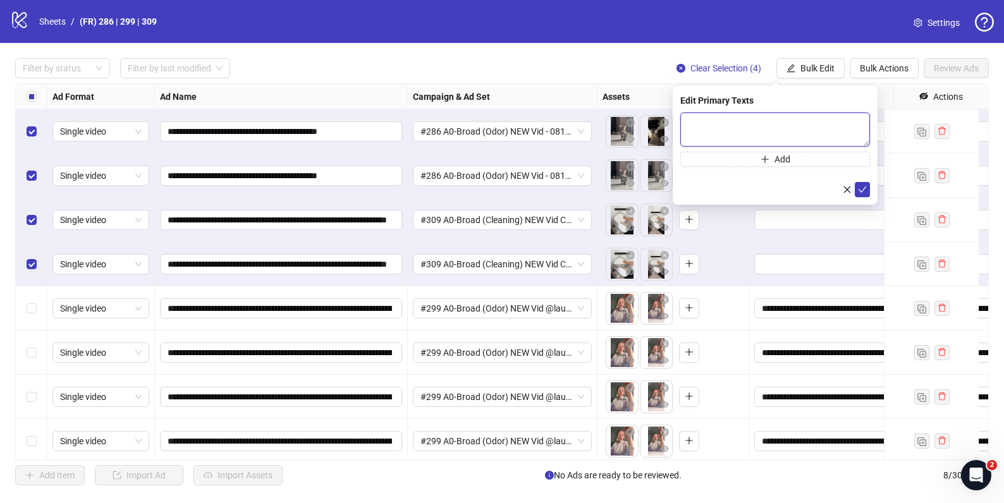
click at [707, 128] on textarea at bounding box center [775, 129] width 190 height 34
paste textarea "**********"
type textarea "**********"
click at [860, 190] on icon "check" at bounding box center [862, 189] width 9 height 9
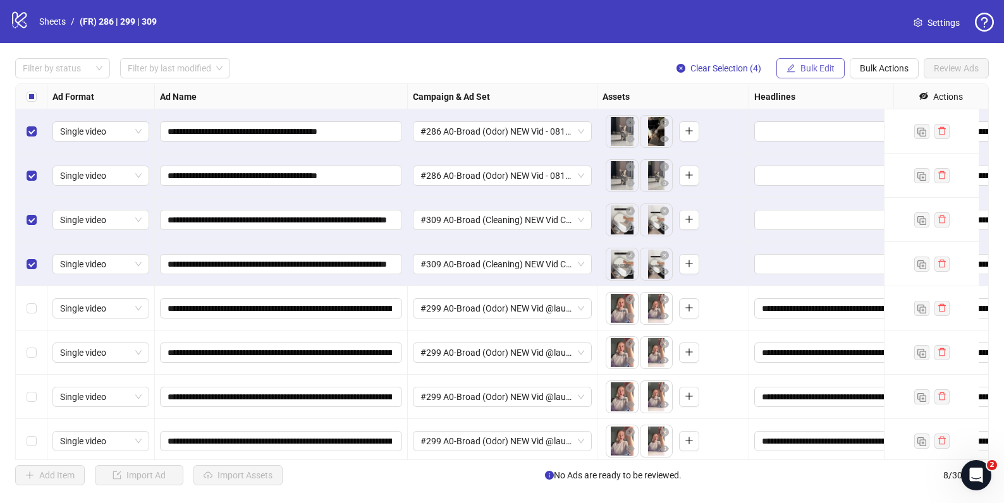
click at [802, 68] on span "Bulk Edit" at bounding box center [817, 68] width 34 height 10
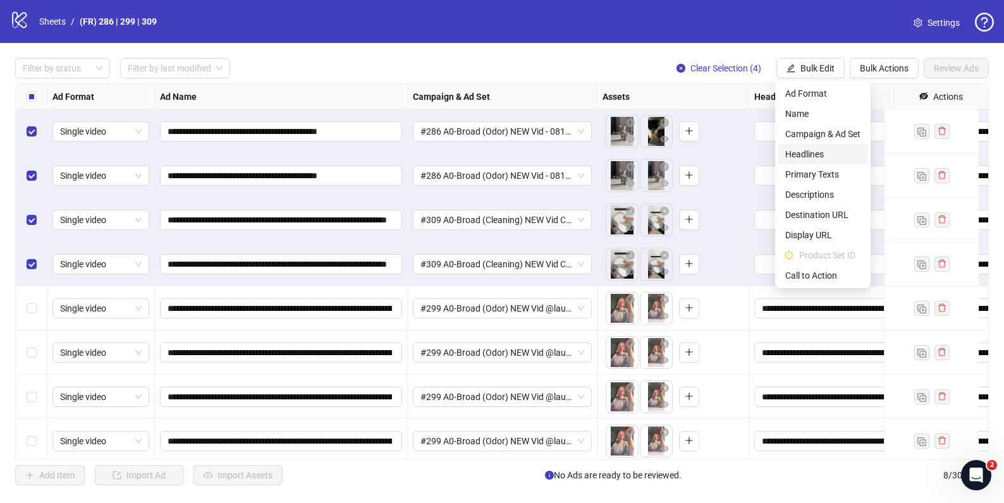
click at [808, 155] on span "Headlines" at bounding box center [822, 154] width 75 height 14
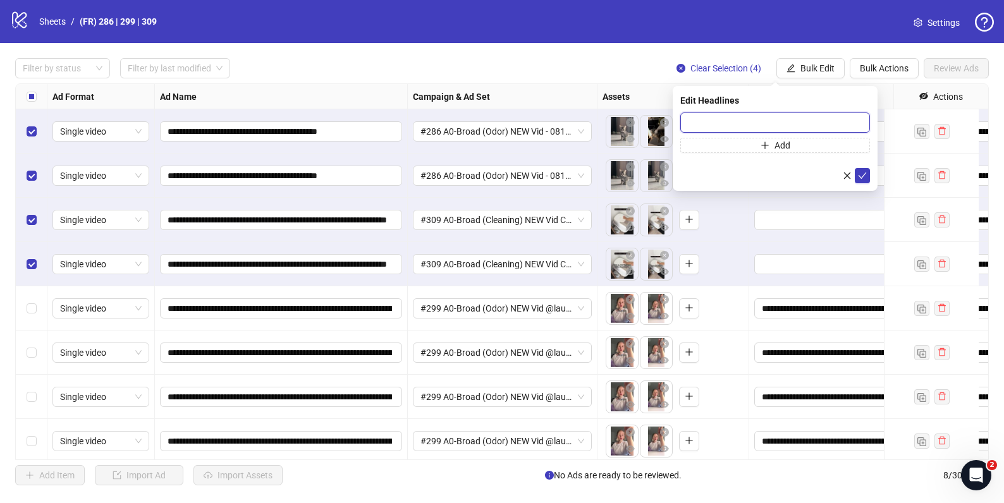
click at [694, 121] on input "text" at bounding box center [775, 122] width 190 height 20
paste input "**********"
type input "**********"
click at [856, 174] on button "submit" at bounding box center [861, 175] width 15 height 15
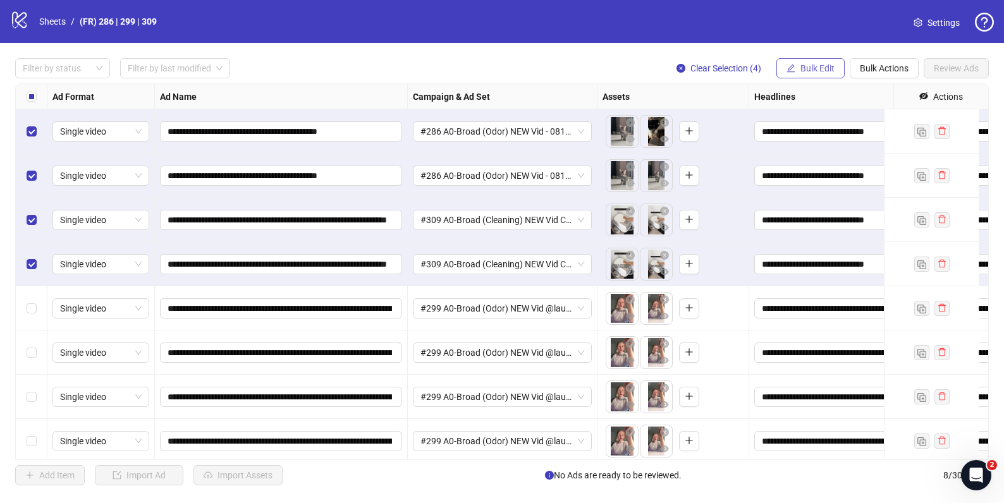
click at [804, 70] on span "Bulk Edit" at bounding box center [817, 68] width 34 height 10
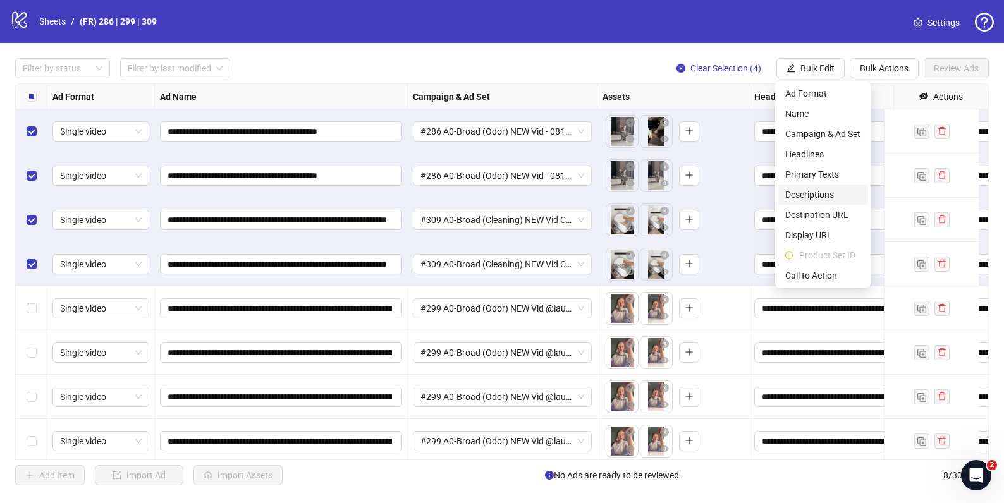
drag, startPoint x: 821, startPoint y: 198, endPoint x: 810, endPoint y: 191, distance: 13.0
click at [821, 198] on span "Descriptions" at bounding box center [822, 195] width 75 height 14
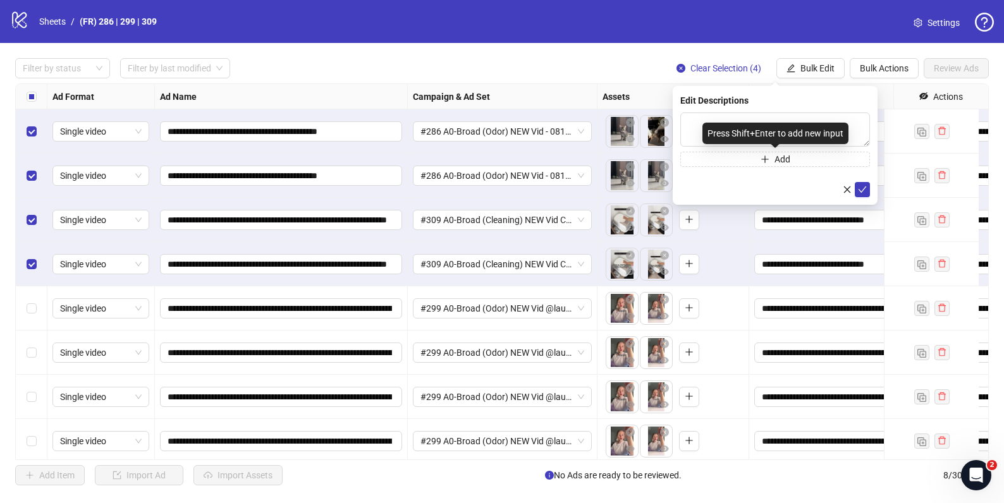
click at [713, 129] on div "Press Shift+Enter to add new input" at bounding box center [775, 133] width 146 height 21
drag, startPoint x: 697, startPoint y: 125, endPoint x: 724, endPoint y: 131, distance: 27.1
click at [697, 125] on textarea at bounding box center [775, 129] width 190 height 34
paste textarea "**********"
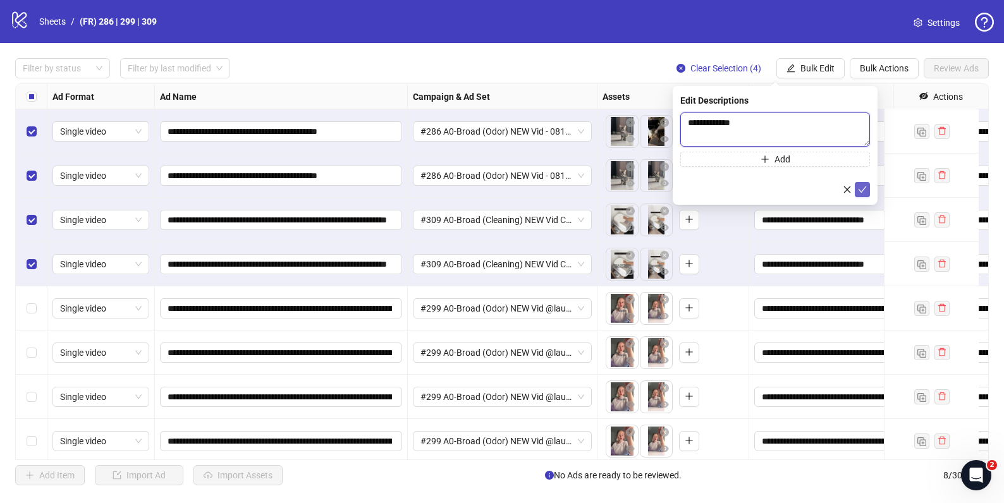
type textarea "**********"
click at [863, 191] on icon "check" at bounding box center [862, 189] width 9 height 9
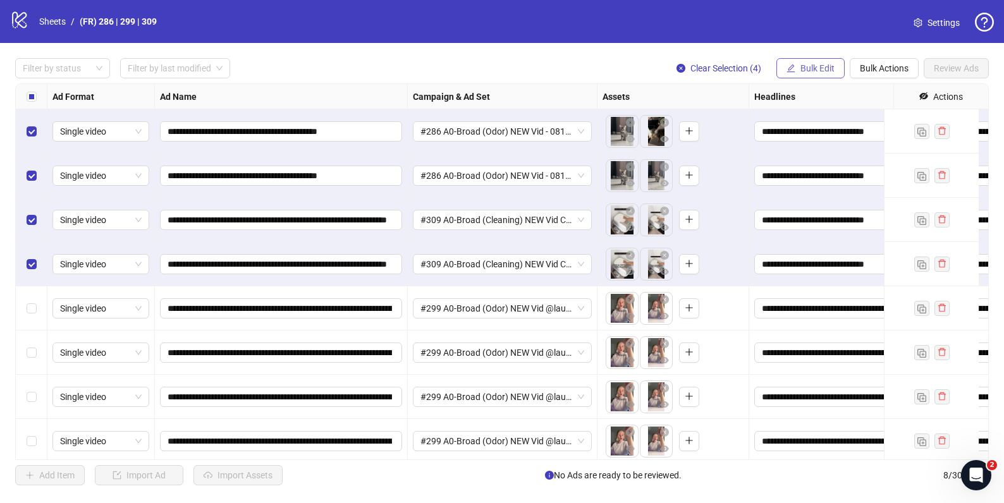
click at [801, 69] on span "Bulk Edit" at bounding box center [817, 68] width 34 height 10
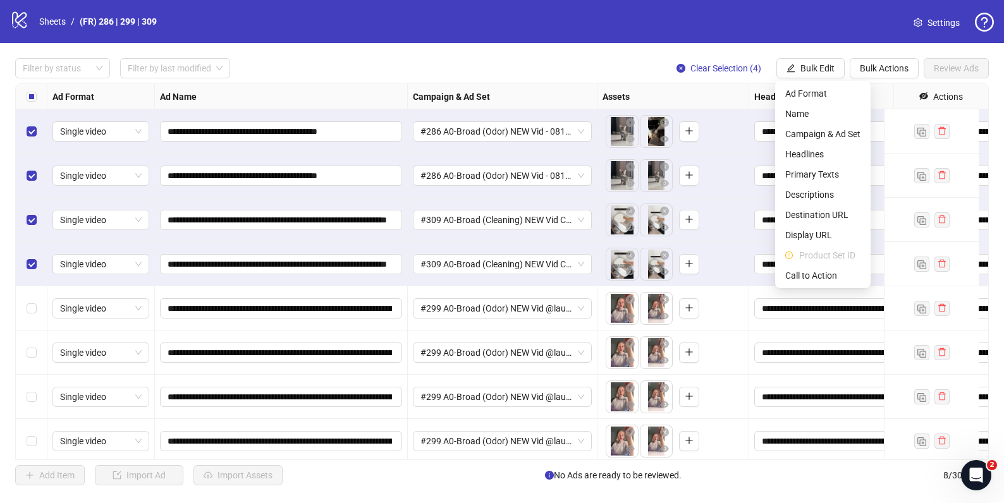
click at [631, 51] on div "**********" at bounding box center [502, 272] width 1004 height 458
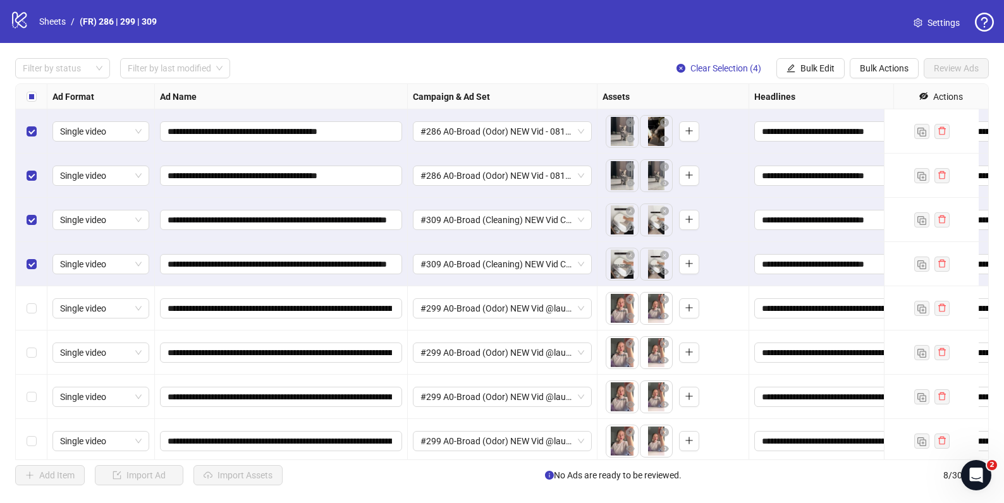
click at [25, 92] on div "Select all rows" at bounding box center [32, 96] width 32 height 25
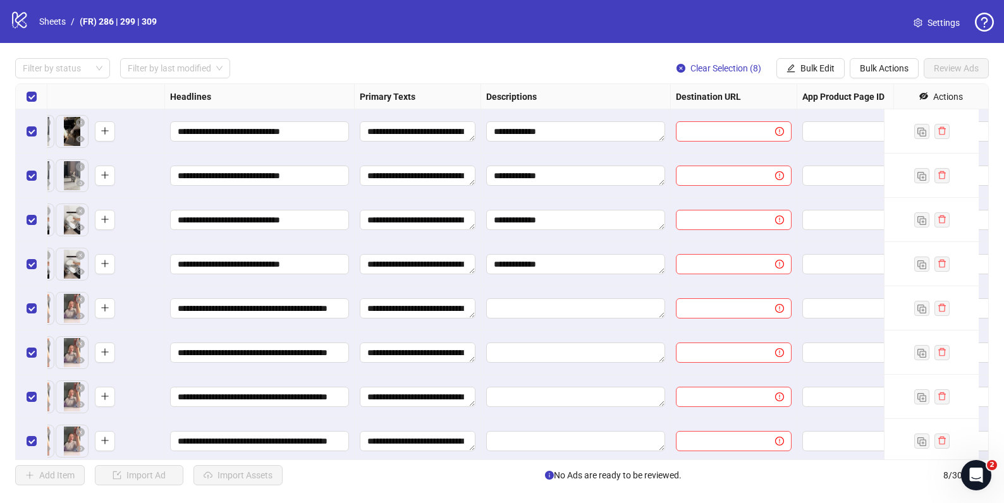
scroll to position [0, 580]
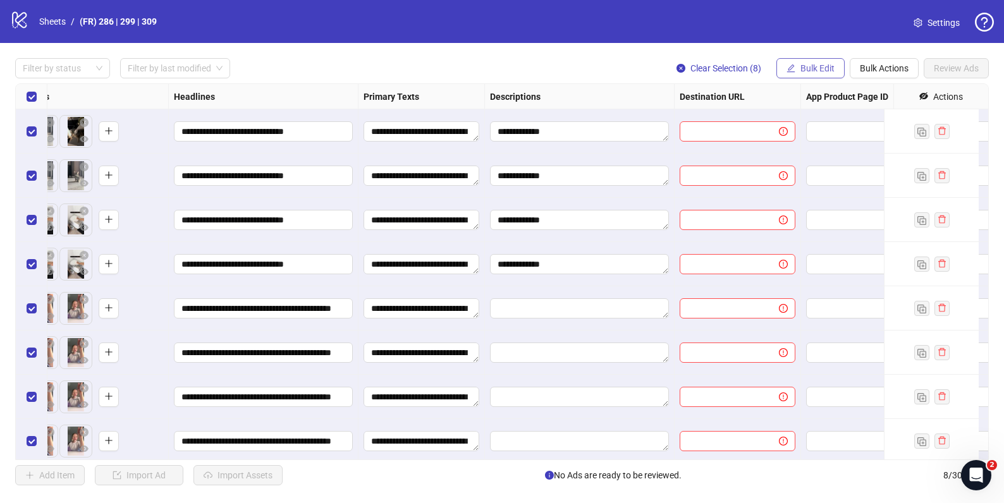
click at [803, 72] on span "Bulk Edit" at bounding box center [817, 68] width 34 height 10
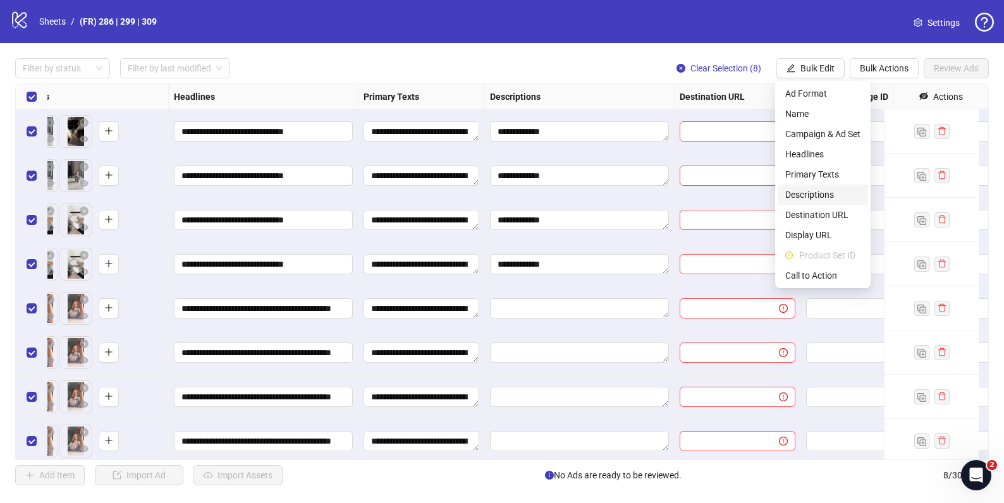
click at [823, 196] on span "Descriptions" at bounding box center [822, 195] width 75 height 14
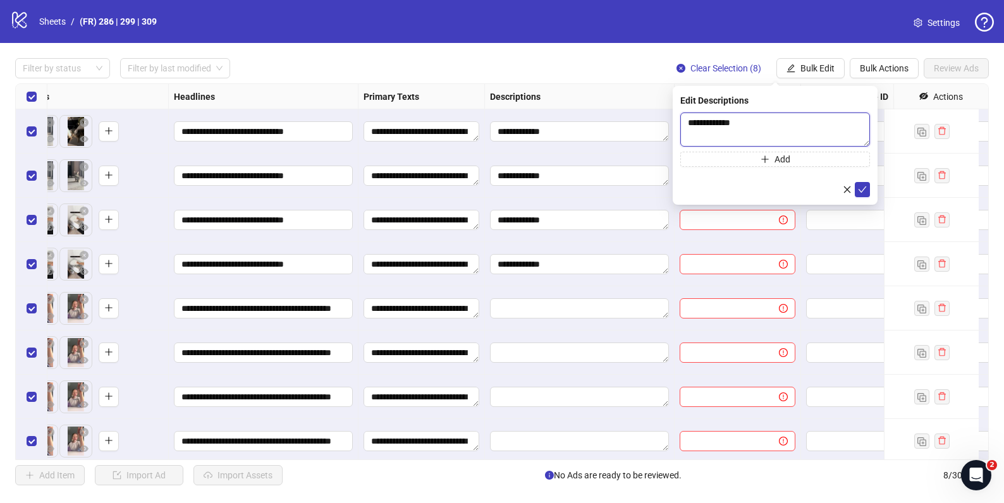
click at [729, 125] on textarea "**********" at bounding box center [775, 129] width 190 height 34
click at [862, 187] on icon "check" at bounding box center [862, 189] width 9 height 9
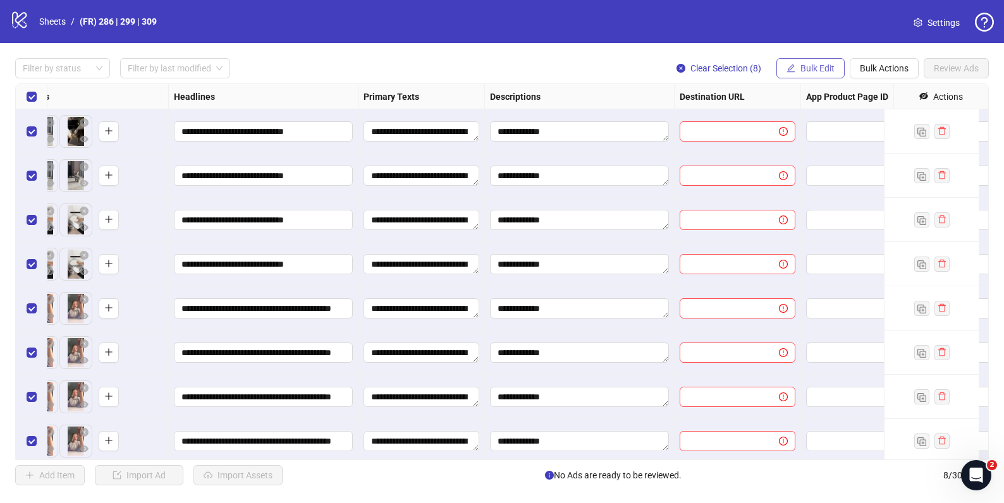
click at [813, 69] on span "Bulk Edit" at bounding box center [817, 68] width 34 height 10
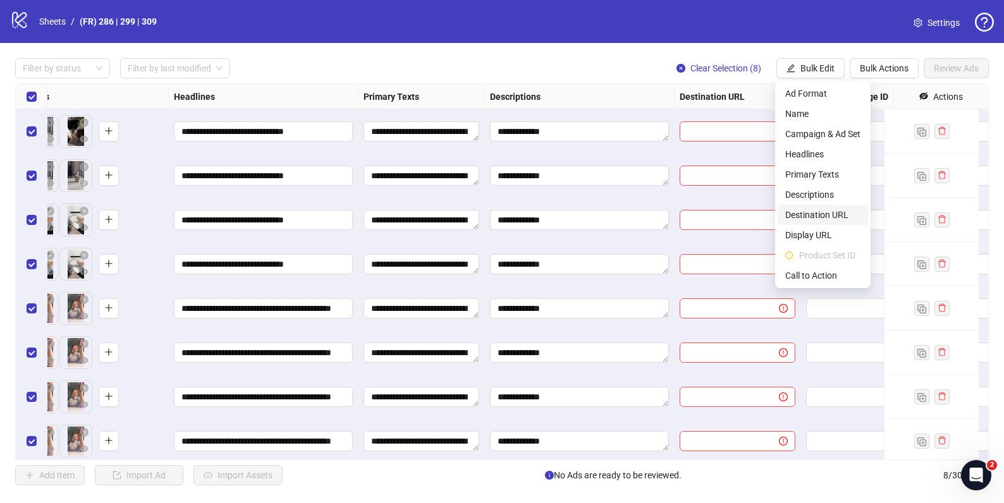
click at [825, 213] on span "Destination URL" at bounding box center [822, 215] width 75 height 14
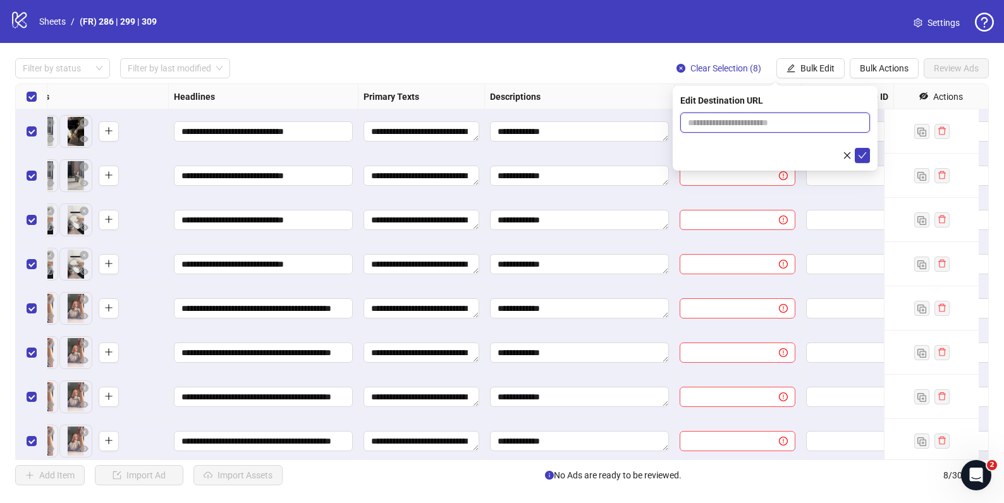
click at [710, 119] on input "text" at bounding box center [770, 123] width 164 height 14
paste input "**********"
type input "**********"
click at [865, 153] on icon "check" at bounding box center [862, 155] width 9 height 9
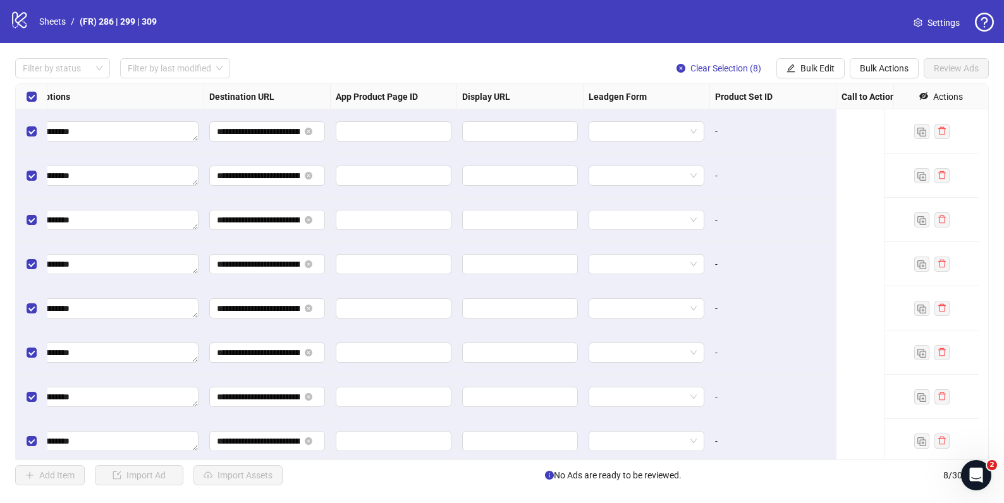
scroll to position [0, 1104]
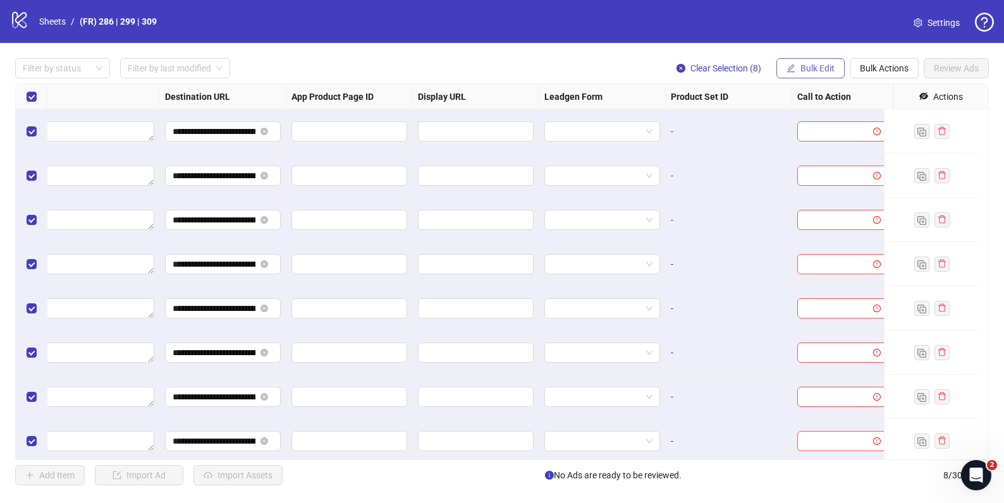
click at [801, 68] on span "Bulk Edit" at bounding box center [817, 68] width 34 height 10
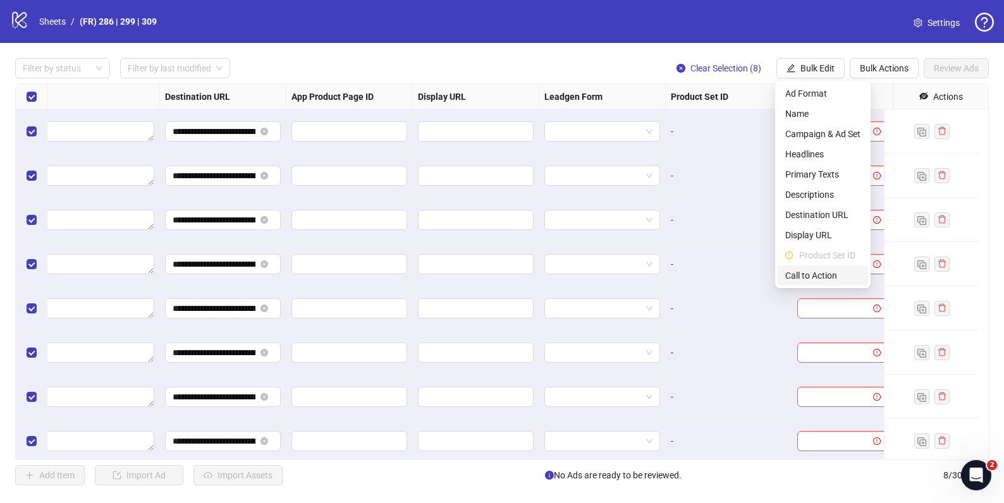
click at [823, 274] on span "Call to Action" at bounding box center [822, 276] width 75 height 14
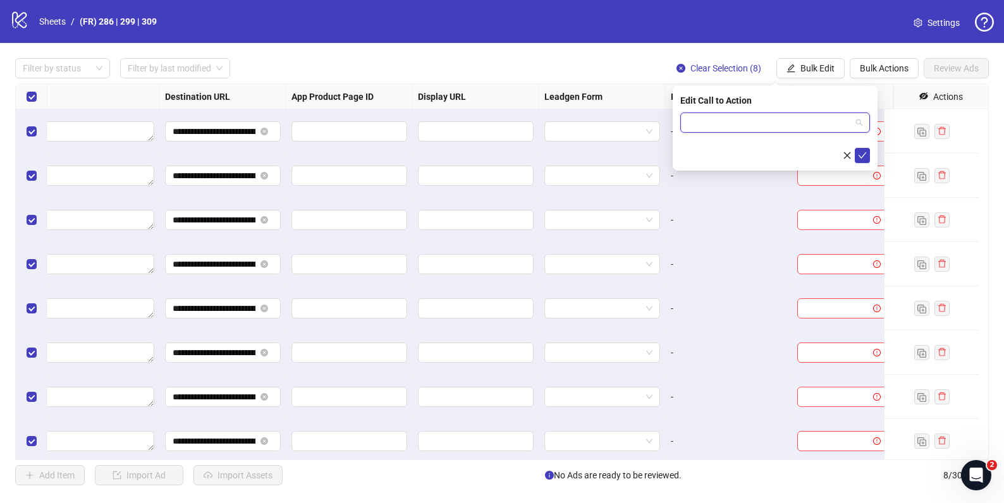
click at [778, 120] on input "search" at bounding box center [769, 122] width 163 height 19
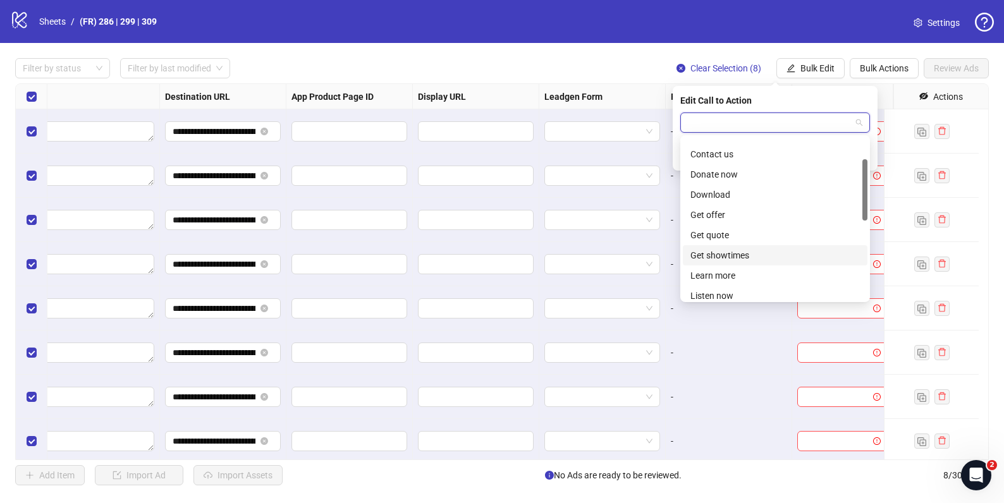
scroll to position [57, 0]
click at [744, 272] on div "Learn more" at bounding box center [774, 273] width 169 height 14
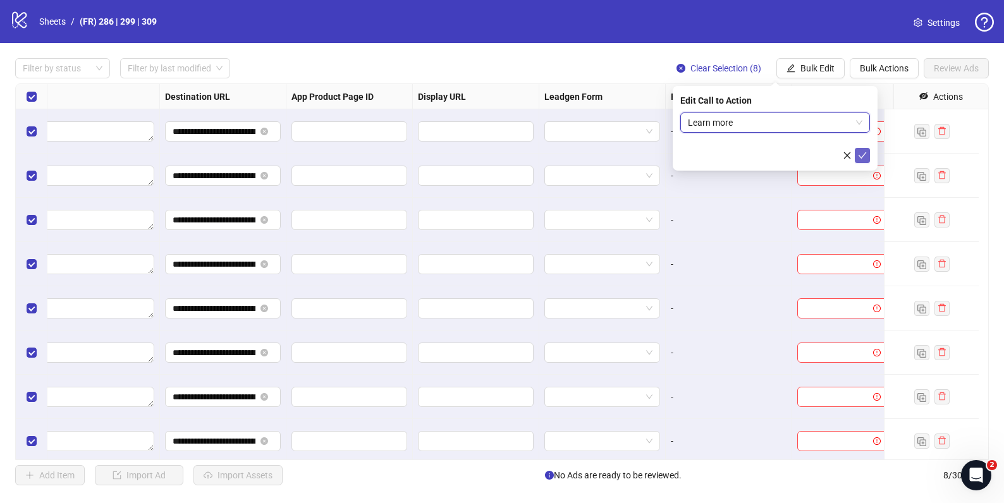
click at [858, 158] on icon "check" at bounding box center [862, 155] width 9 height 9
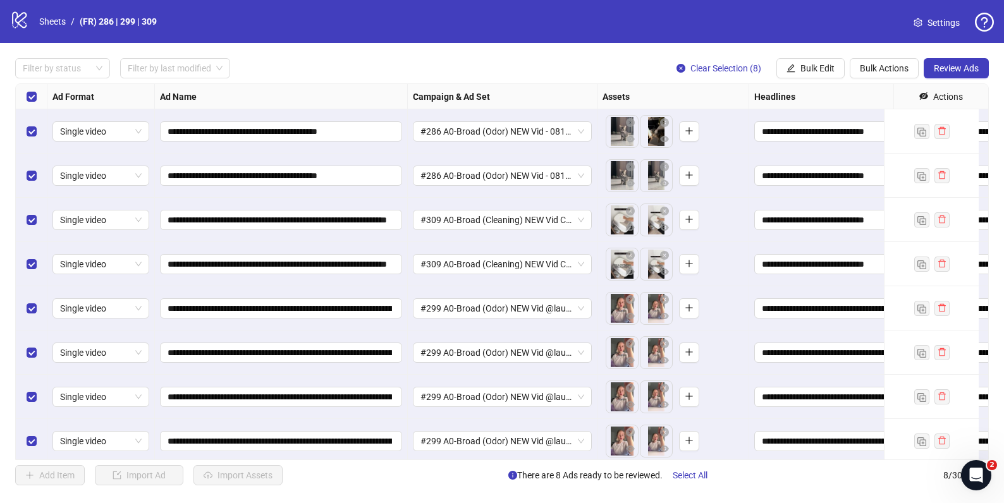
scroll to position [13, 0]
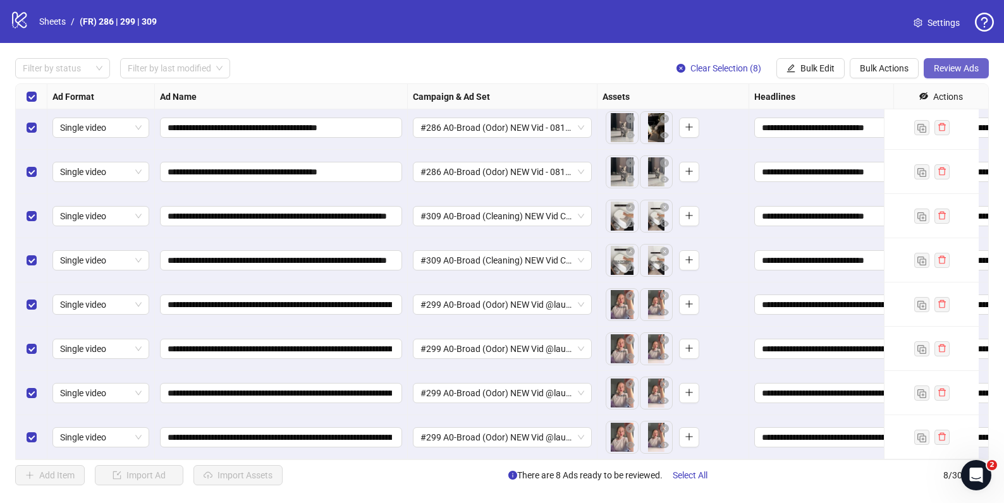
click at [951, 65] on span "Review Ads" at bounding box center [955, 68] width 45 height 10
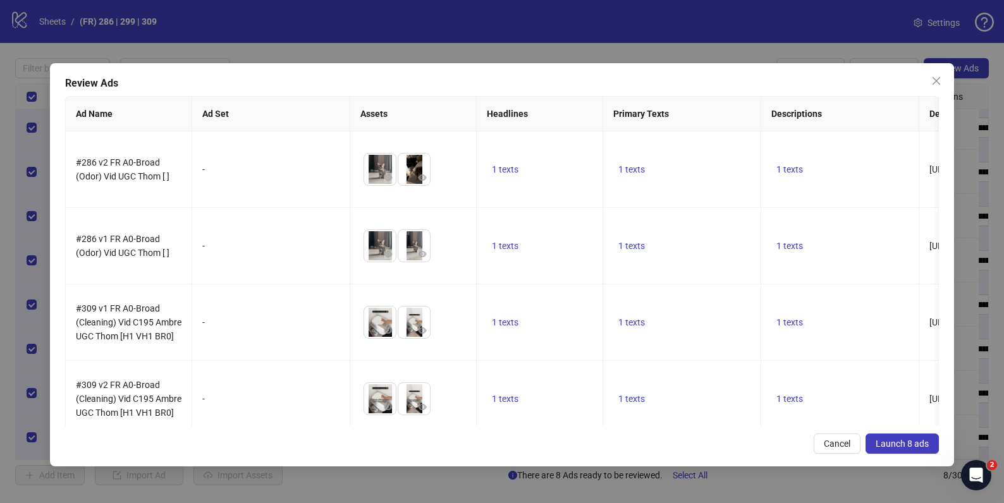
click at [891, 443] on span "Launch 8 ads" at bounding box center [901, 444] width 53 height 10
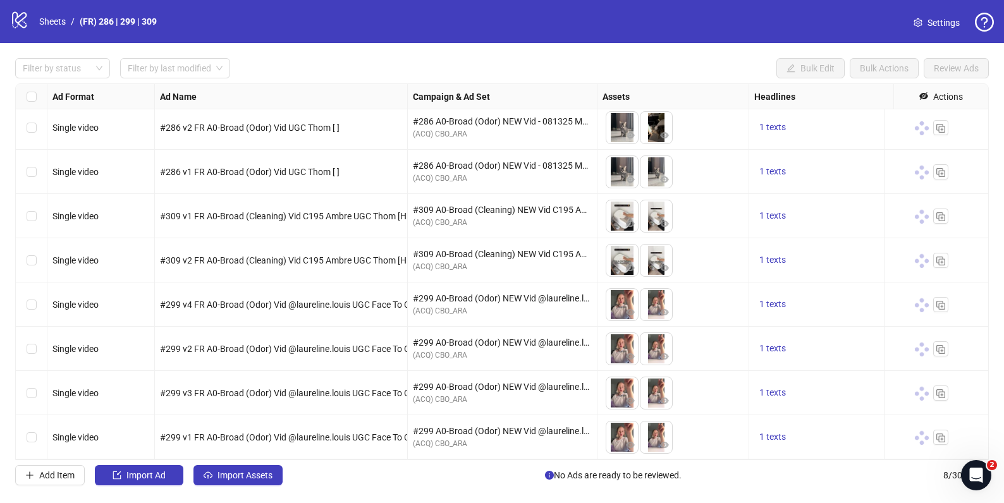
scroll to position [0, 0]
